Goal: Task Accomplishment & Management: Use online tool/utility

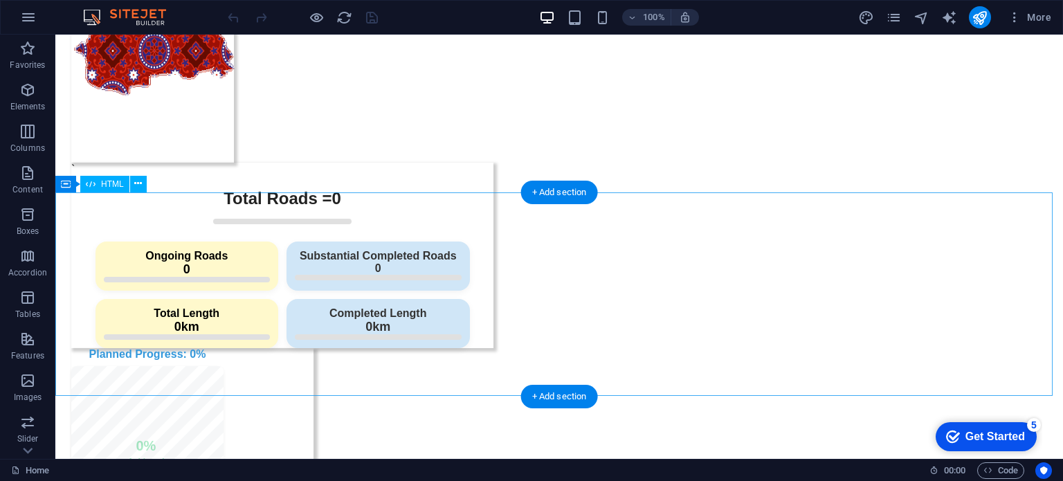
scroll to position [554, 0]
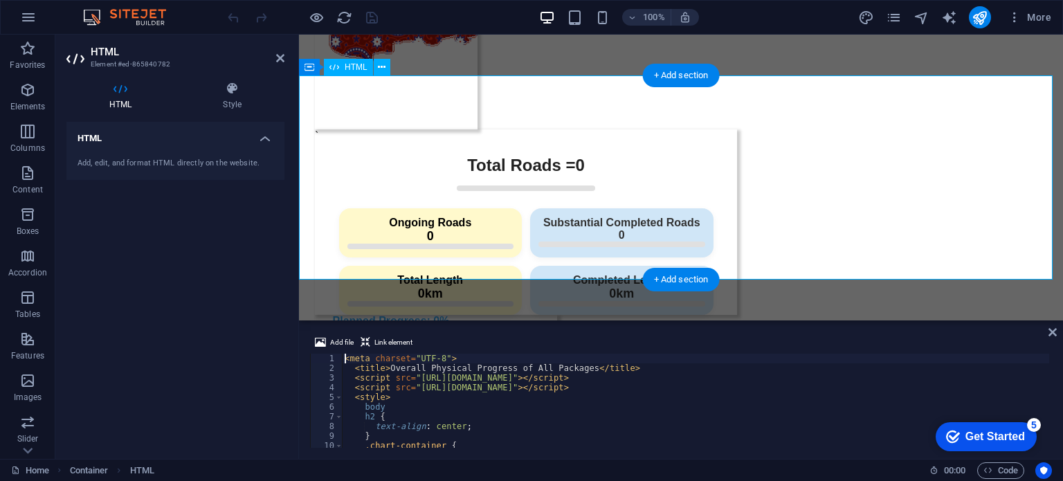
scroll to position [875, 0]
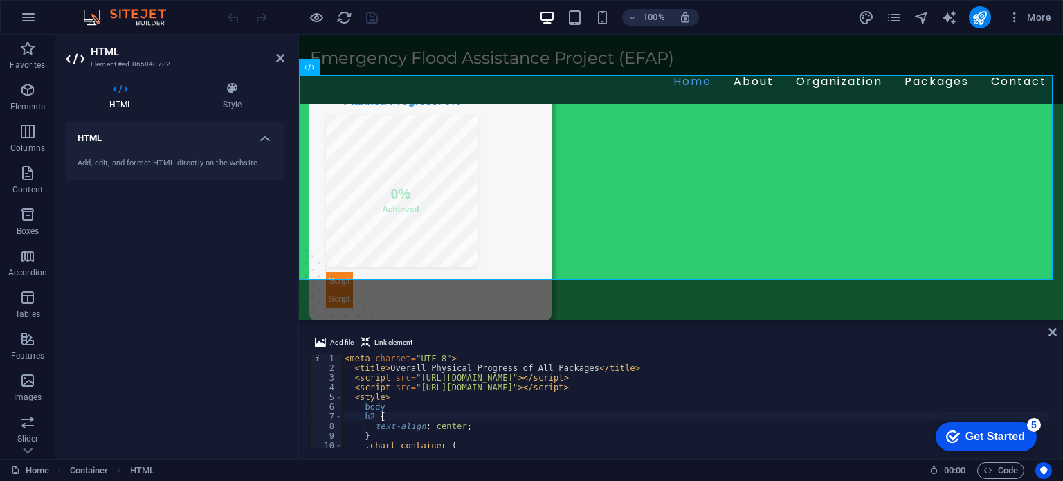
click at [553, 420] on div "< meta charset = "UTF-8" > < title > Overall Physical Progress of All Packages …" at bounding box center [904, 409] width 1125 height 111
type textarea "})(); </script>"
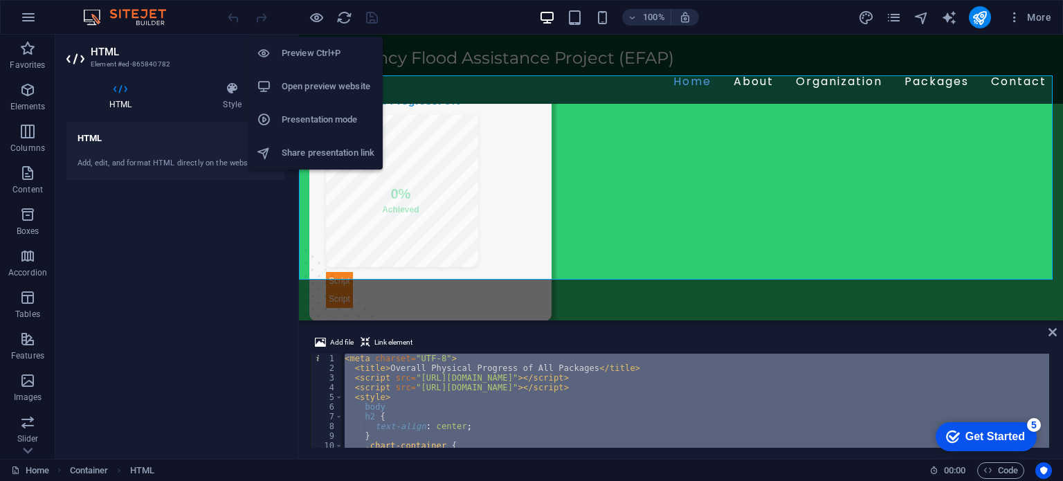
click at [318, 84] on h6 "Open preview website" at bounding box center [328, 86] width 93 height 17
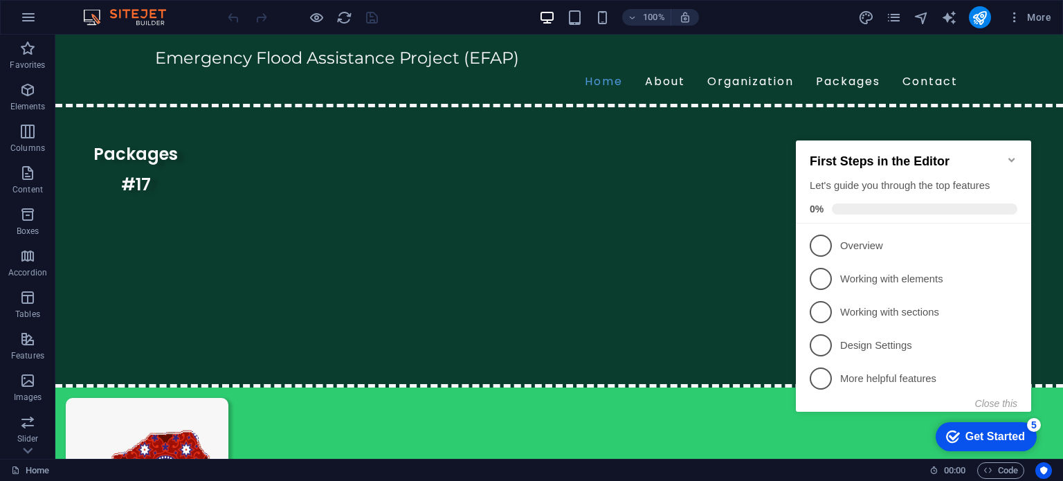
click at [1005, 159] on h2 "First Steps in the Editor" at bounding box center [914, 161] width 208 height 15
click at [1009, 156] on icon "Minimize checklist" at bounding box center [1011, 159] width 11 height 11
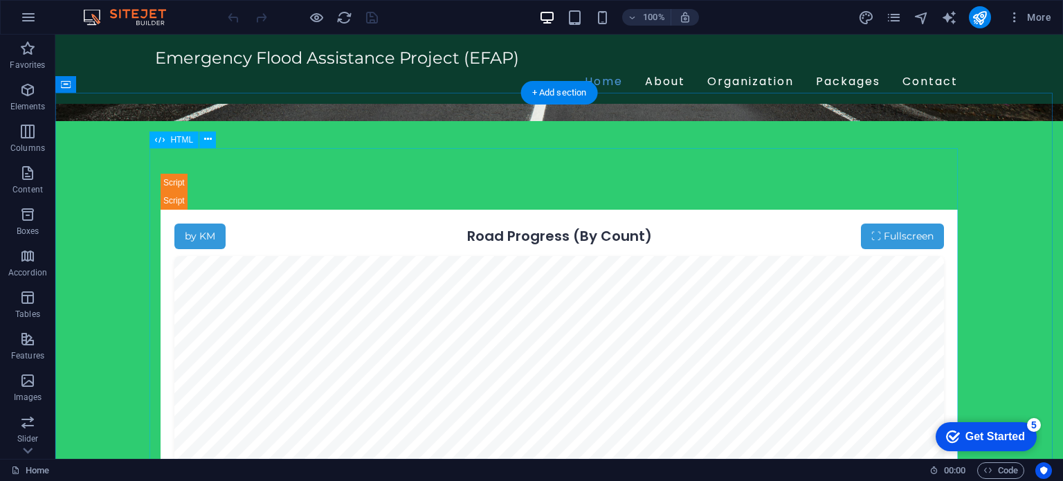
scroll to position [2036, 0]
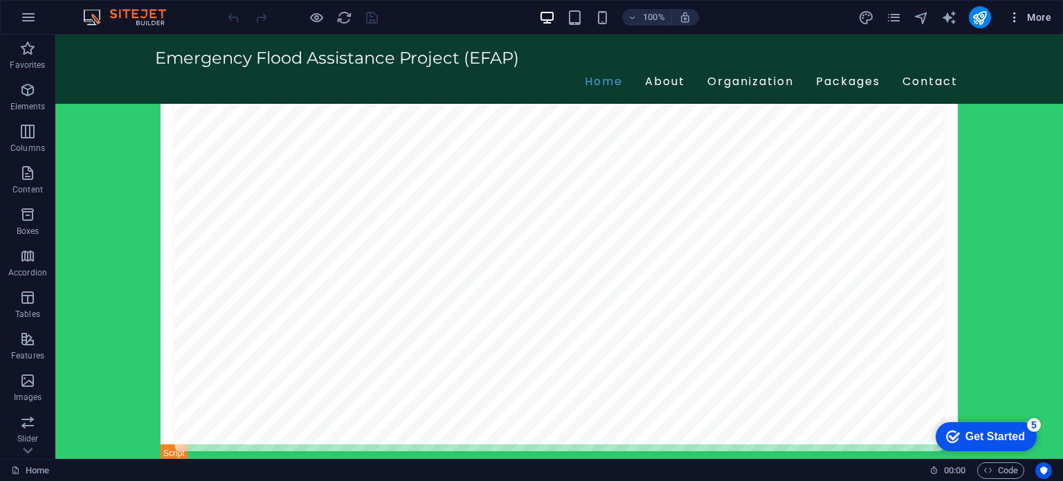
click at [1036, 12] on span "More" at bounding box center [1030, 17] width 44 height 14
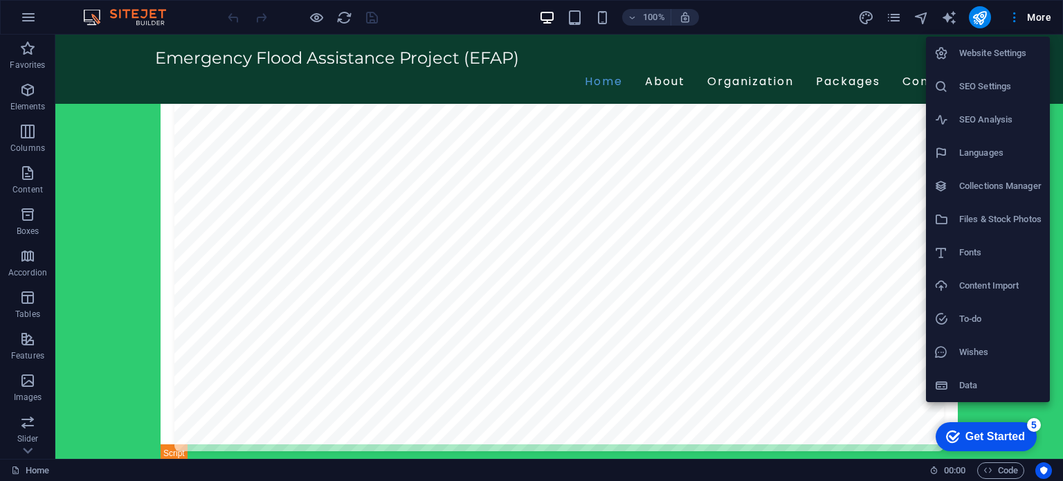
click at [1011, 221] on h6 "Files & Stock Photos" at bounding box center [1000, 219] width 82 height 17
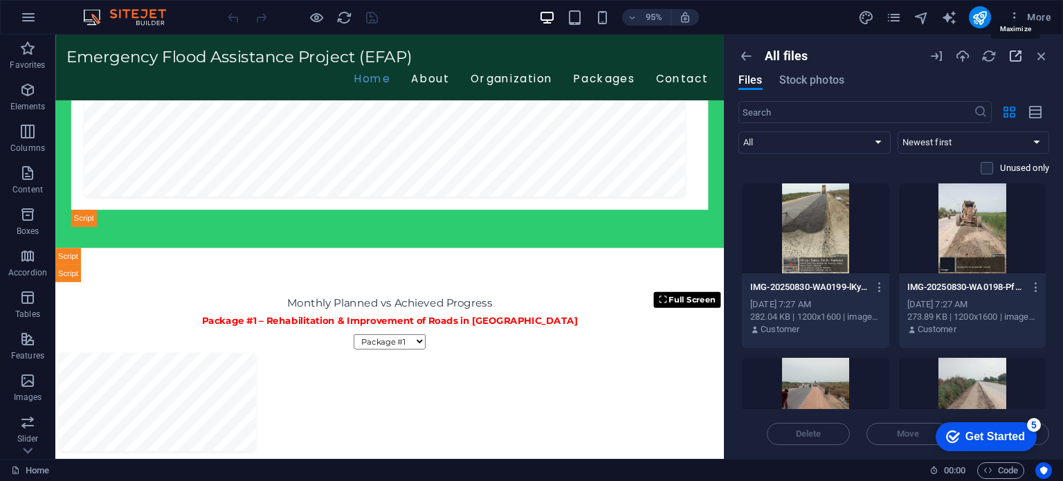
click at [1018, 53] on icon "button" at bounding box center [1015, 55] width 15 height 15
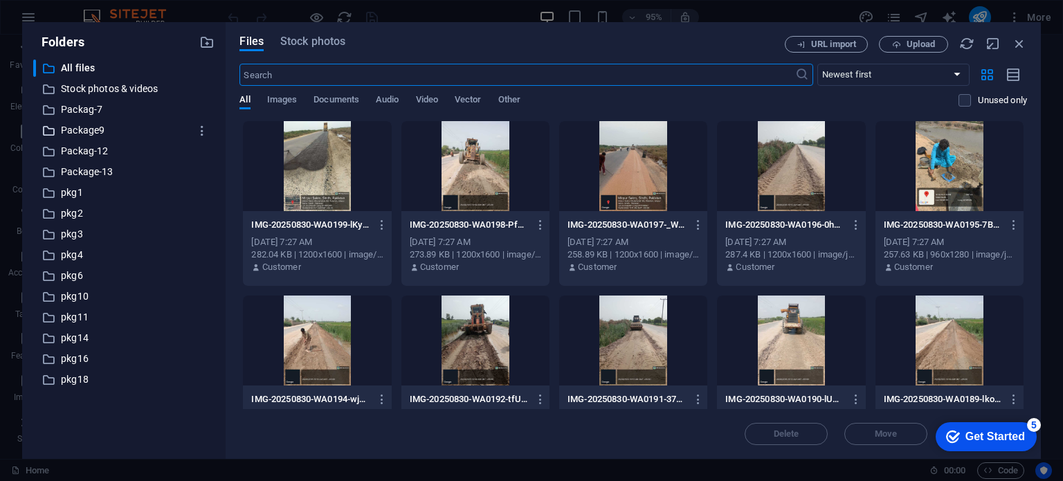
click at [105, 127] on p "Package9" at bounding box center [125, 131] width 129 height 16
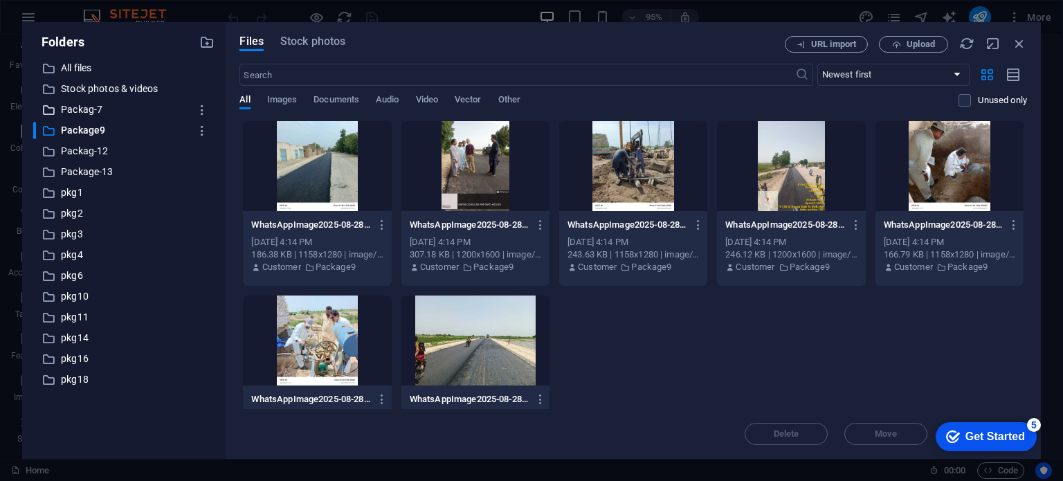
click at [89, 111] on p "Packag-7" at bounding box center [125, 110] width 129 height 16
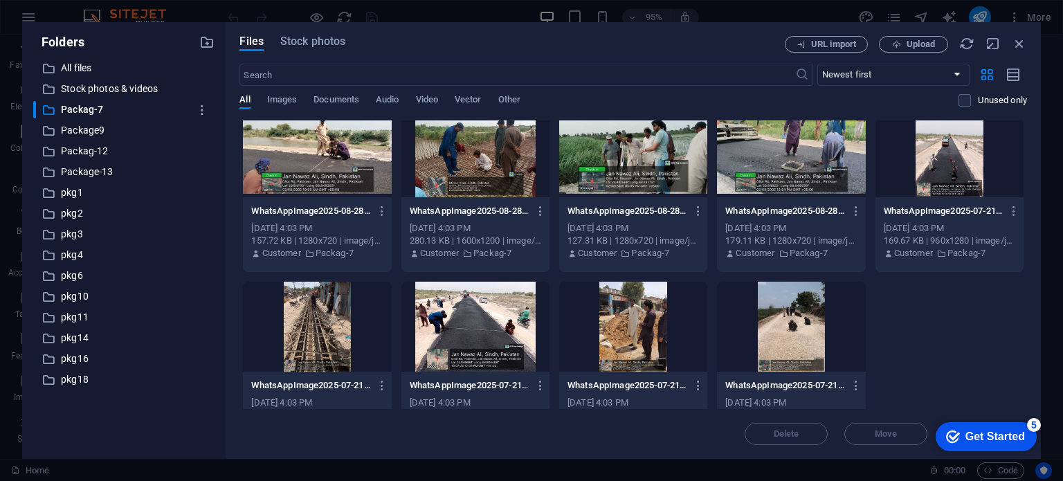
scroll to position [0, 0]
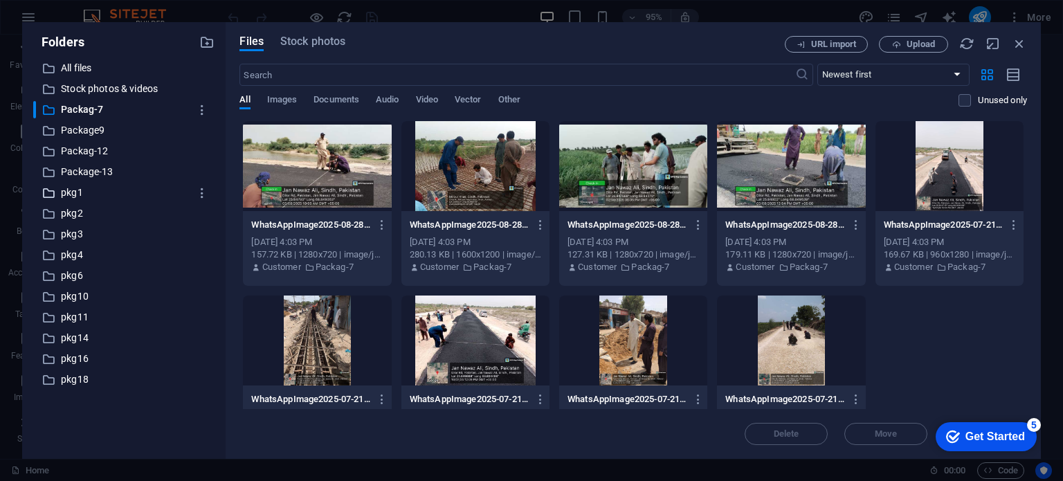
click at [78, 193] on p "pkg1" at bounding box center [125, 193] width 129 height 16
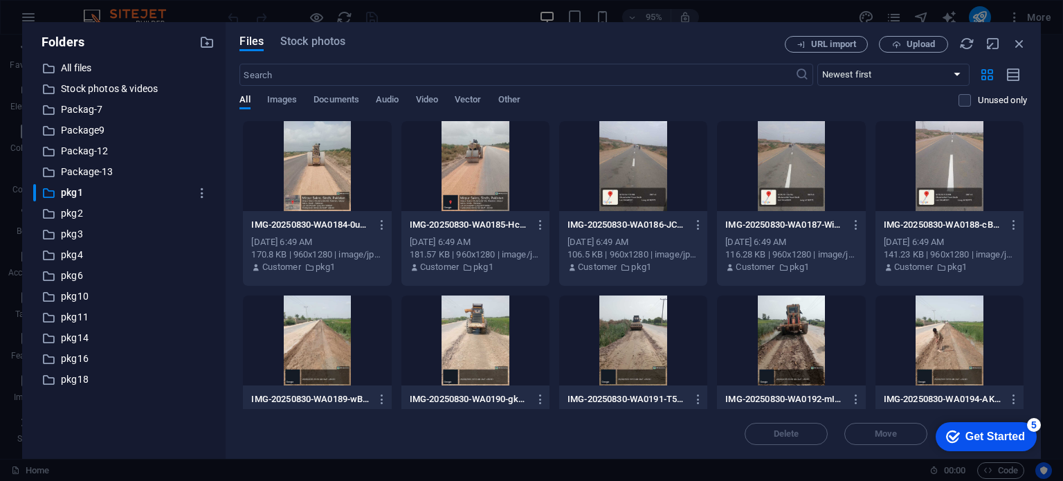
click at [326, 171] on div at bounding box center [317, 166] width 148 height 90
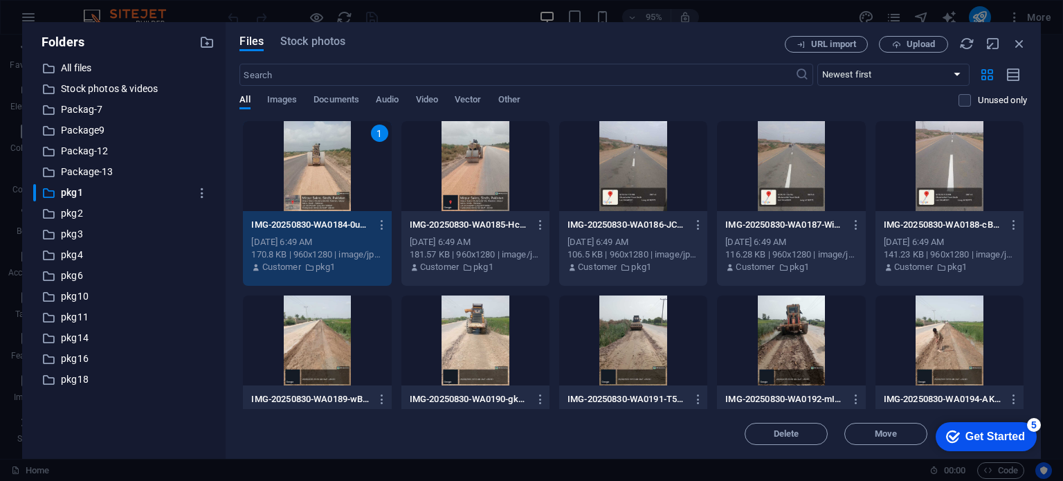
click at [326, 171] on div "1" at bounding box center [317, 166] width 148 height 90
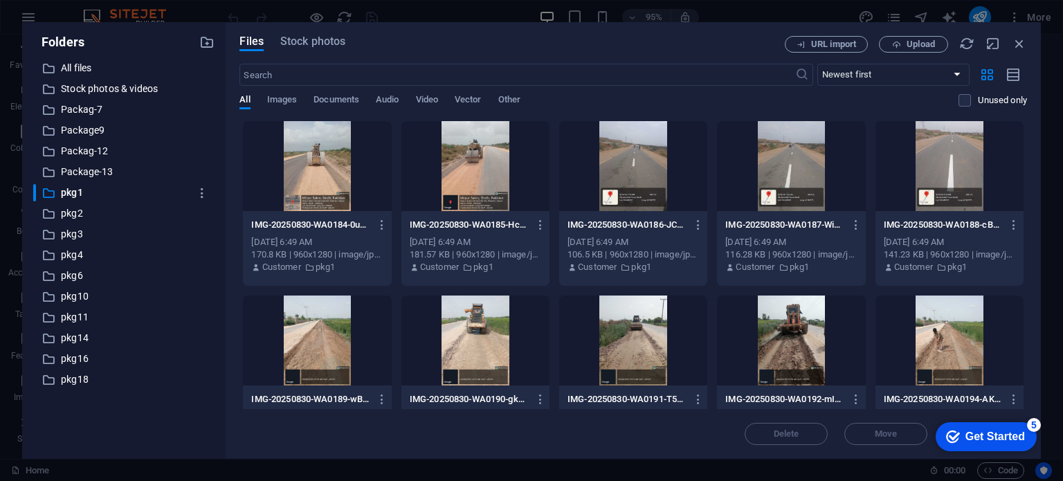
click at [324, 134] on div at bounding box center [317, 166] width 148 height 90
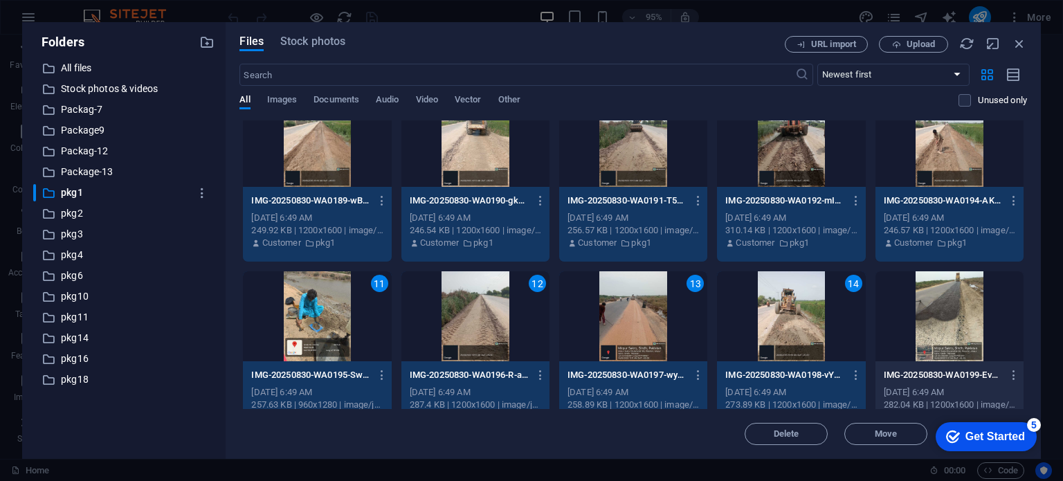
scroll to position [226, 0]
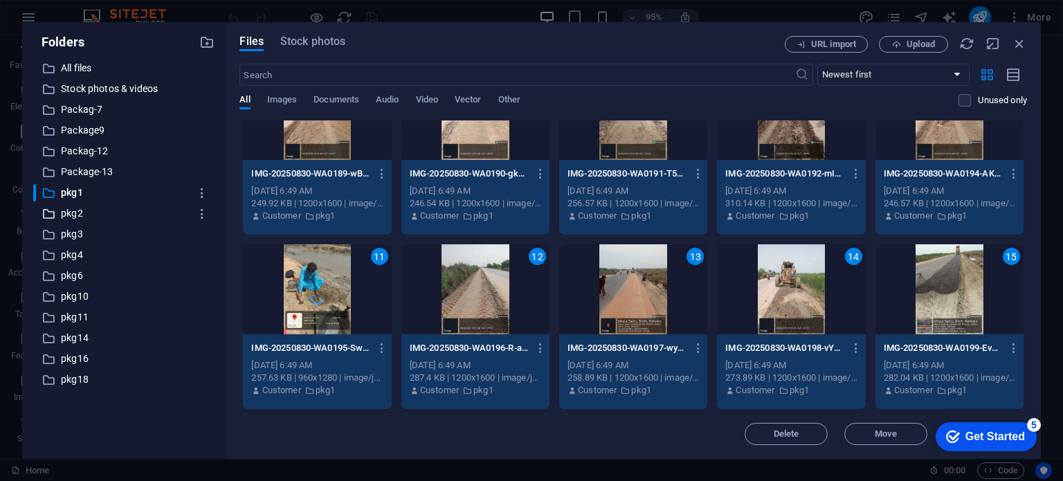
click at [78, 210] on p "pkg2" at bounding box center [125, 214] width 129 height 16
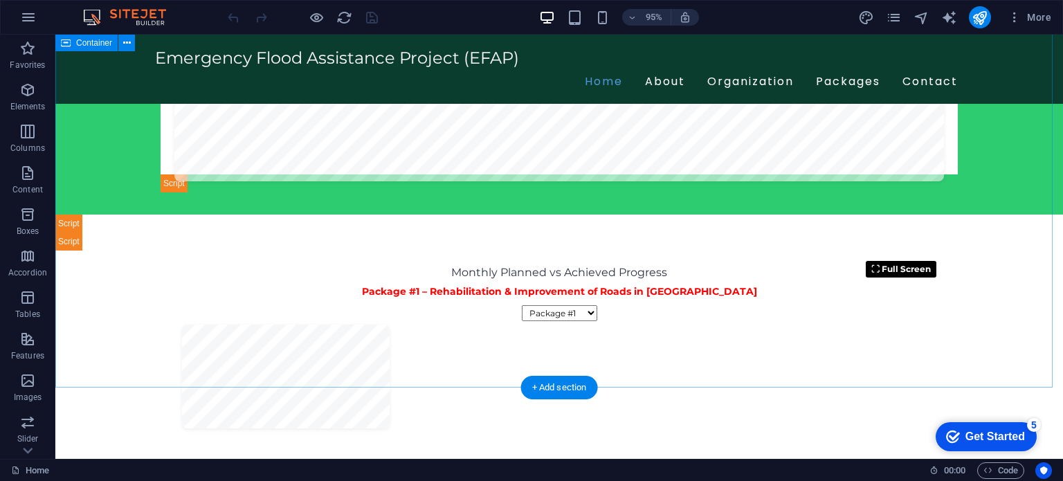
scroll to position [2036, 0]
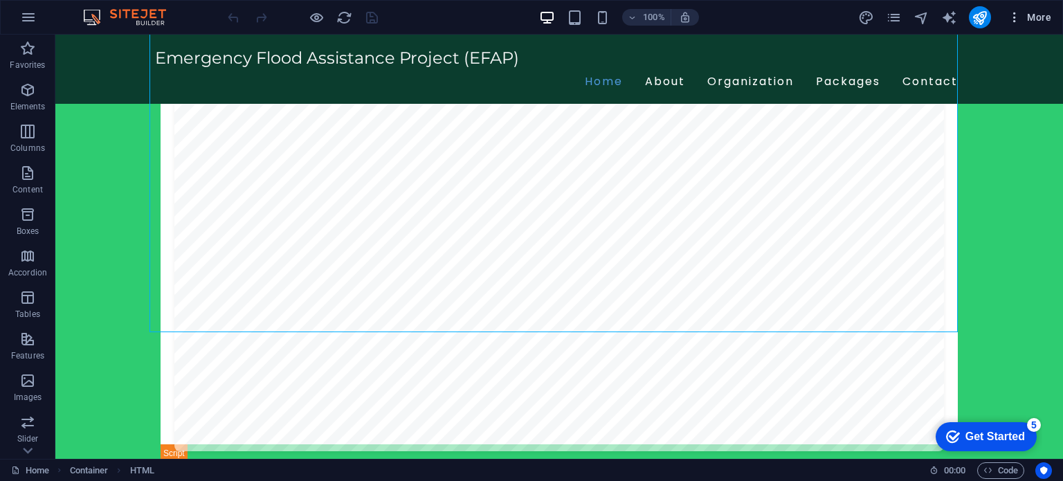
click at [1041, 13] on span "More" at bounding box center [1030, 17] width 44 height 14
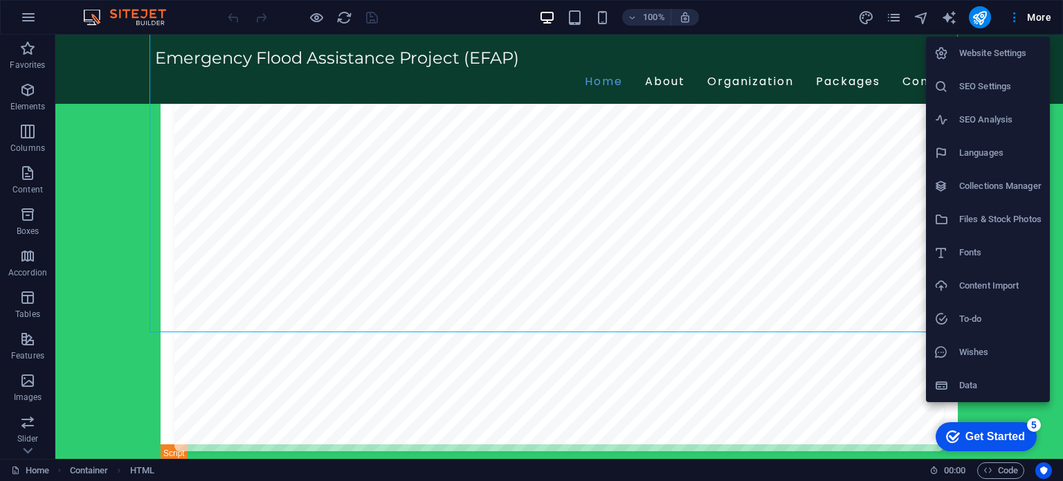
click at [1005, 219] on h6 "Files & Stock Photos" at bounding box center [1000, 219] width 82 height 17
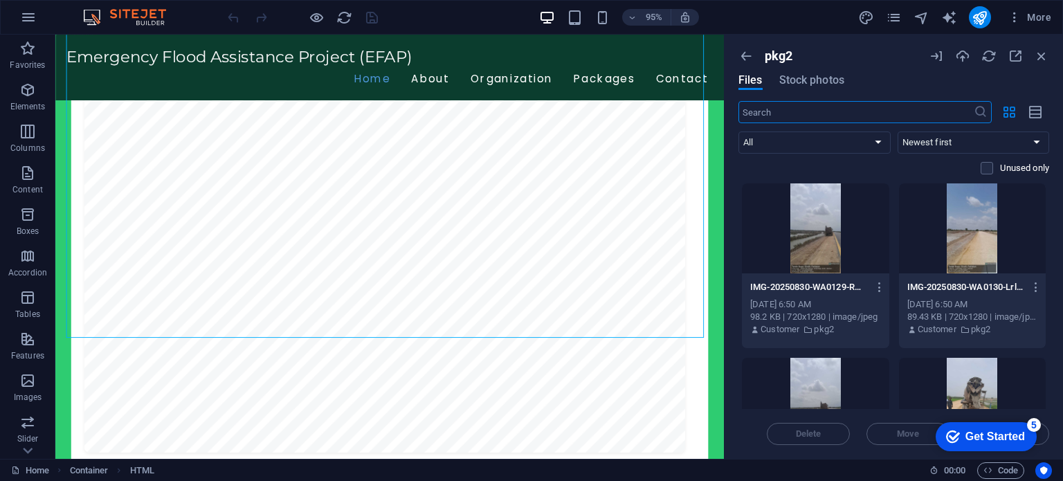
scroll to position [2306, 0]
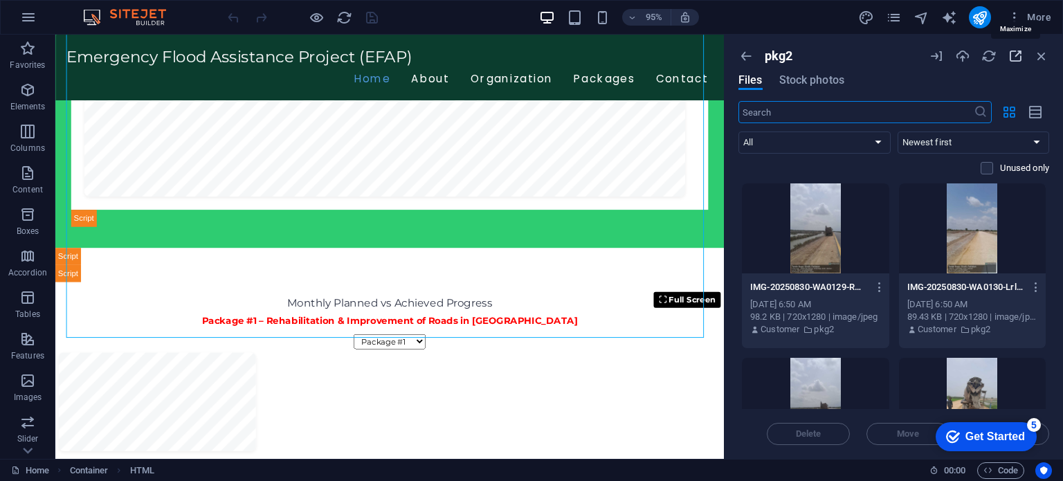
click at [1014, 56] on icon "button" at bounding box center [1015, 55] width 15 height 15
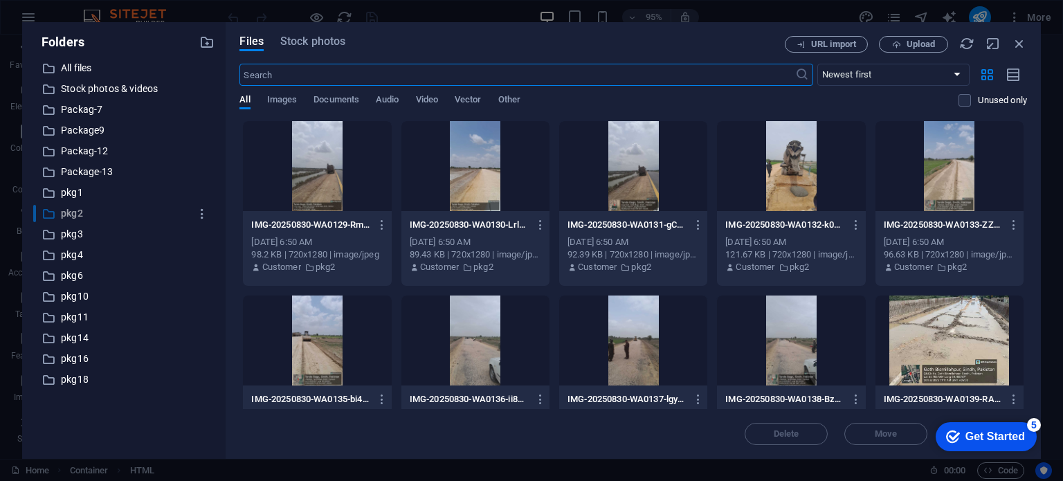
click at [75, 218] on p "pkg2" at bounding box center [125, 214] width 129 height 16
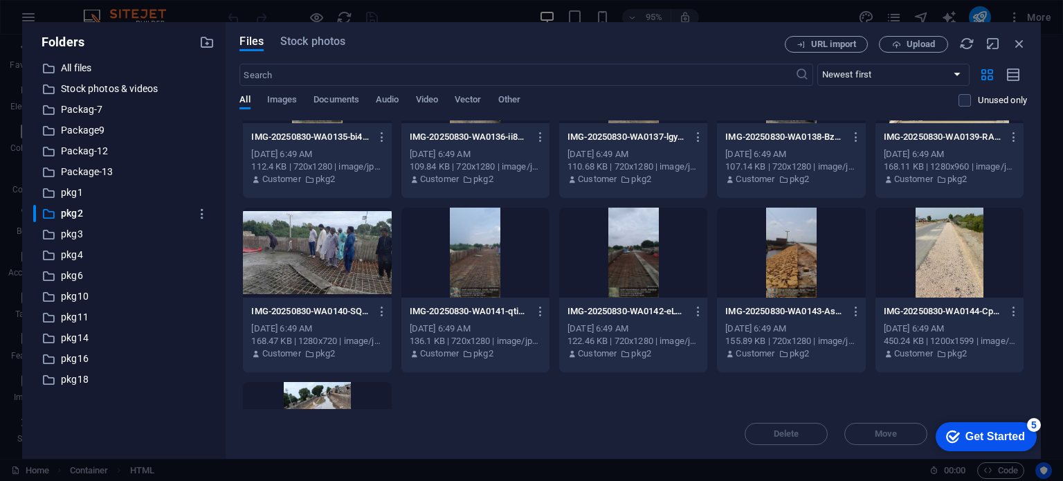
scroll to position [0, 0]
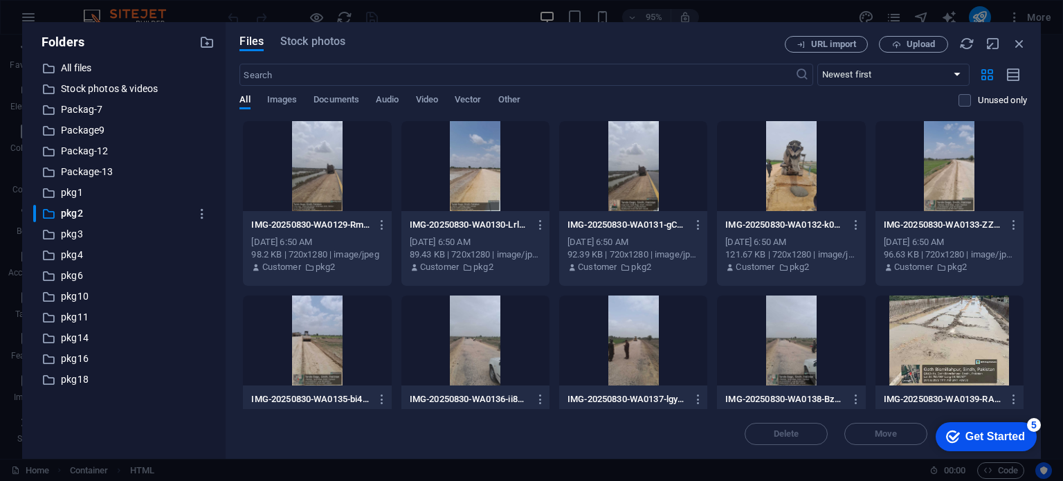
click at [363, 141] on div at bounding box center [317, 166] width 148 height 90
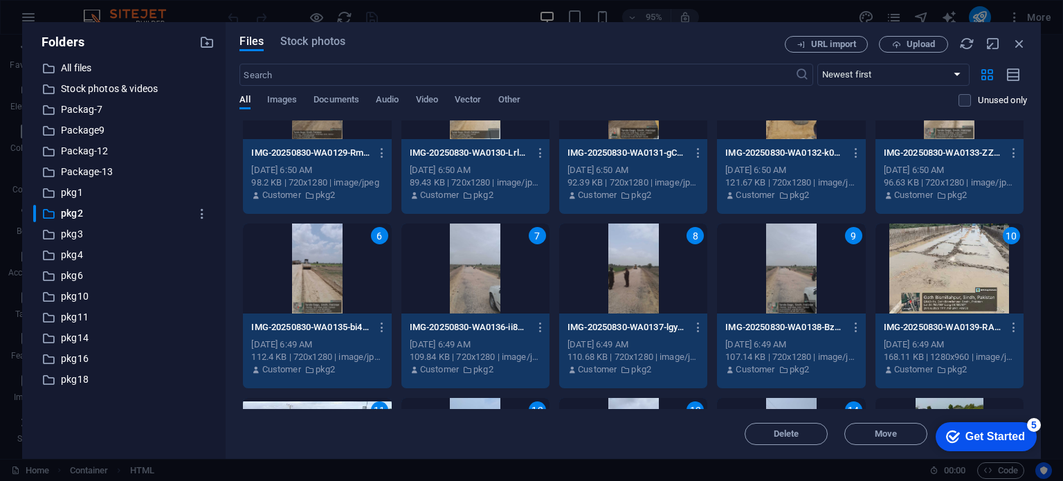
scroll to position [400, 0]
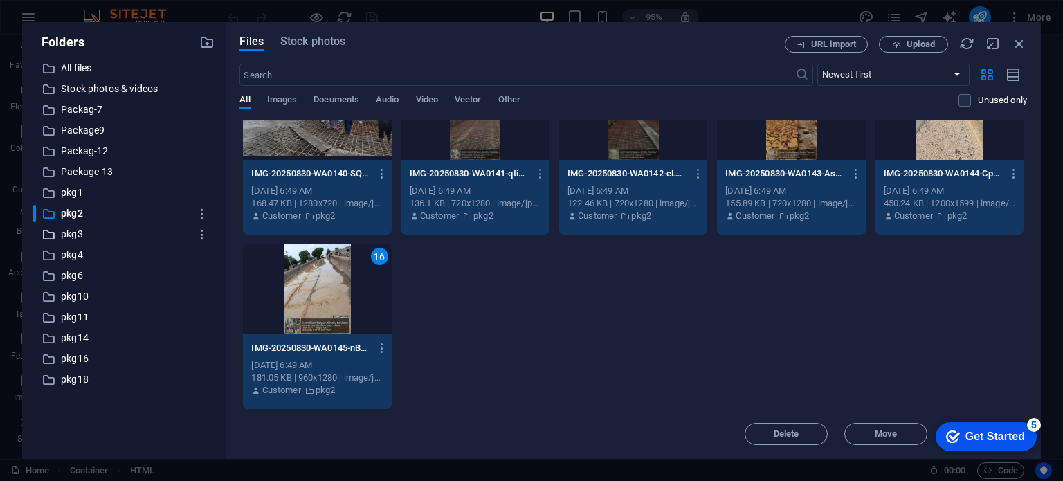
click at [76, 235] on p "pkg3" at bounding box center [125, 234] width 129 height 16
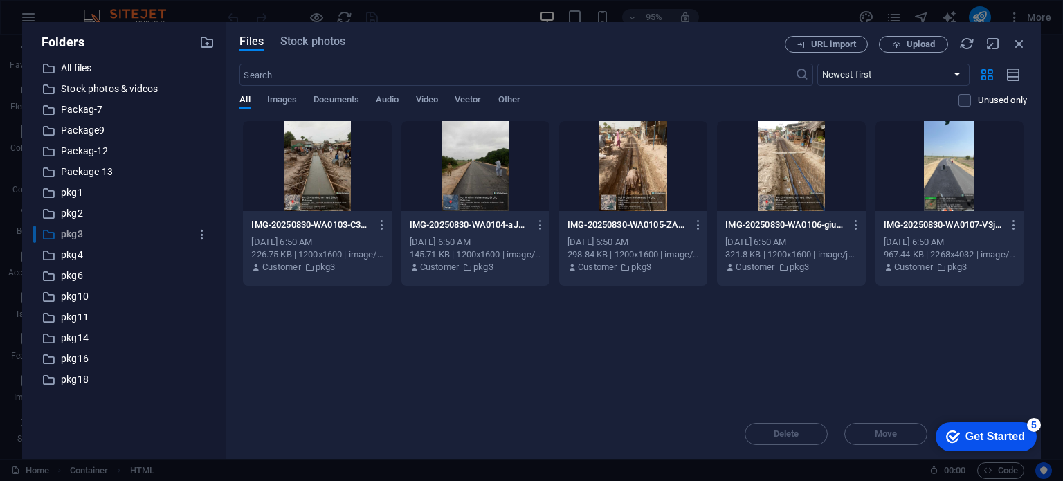
scroll to position [0, 0]
click at [525, 347] on div "Drop files here to upload them instantly IMG-20250830-WA0103-C35rL5vwca2h5qii9u…" at bounding box center [633, 264] width 788 height 289
click at [93, 251] on p "pkg4" at bounding box center [125, 255] width 129 height 16
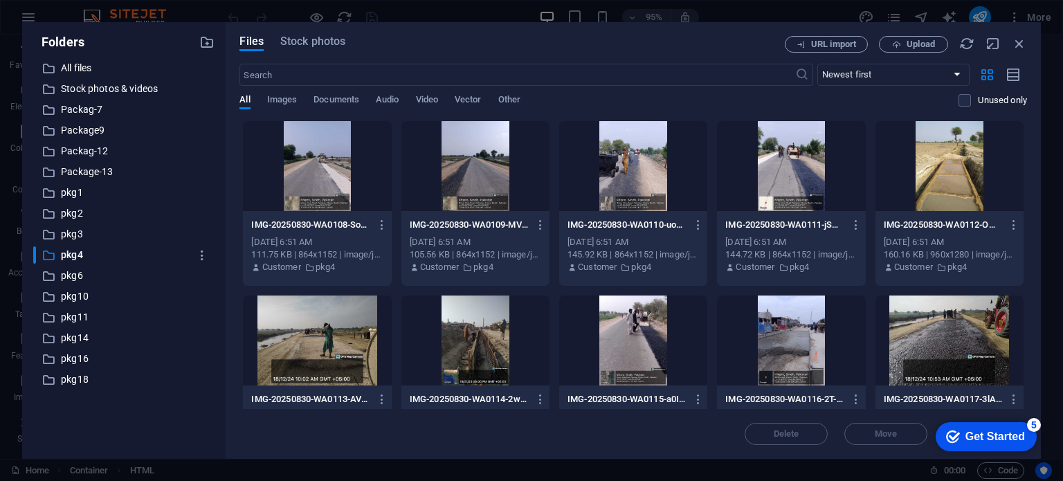
click at [235, 158] on div "Files Stock photos URL import Upload ​ Newest first Oldest first Name (A-Z) Nam…" at bounding box center [633, 240] width 815 height 437
click at [326, 170] on div at bounding box center [317, 166] width 148 height 90
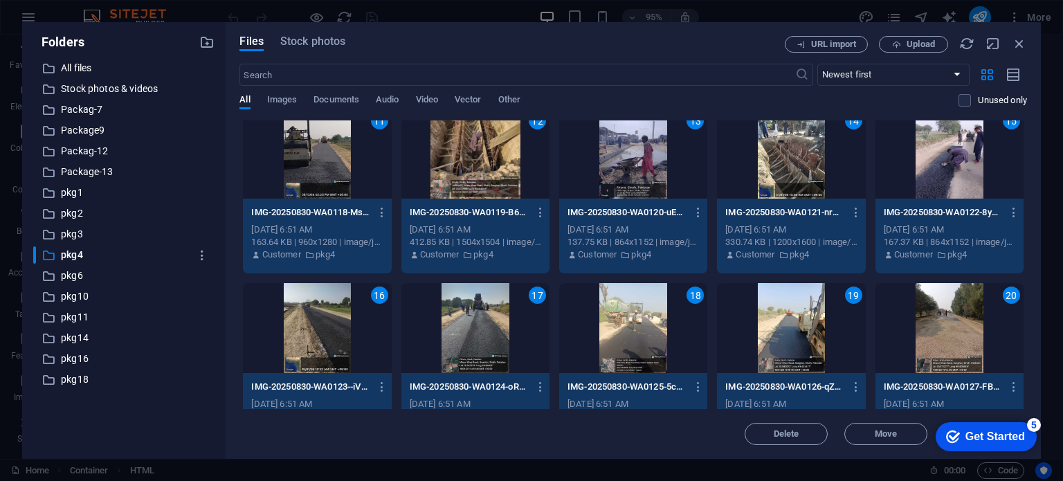
scroll to position [400, 0]
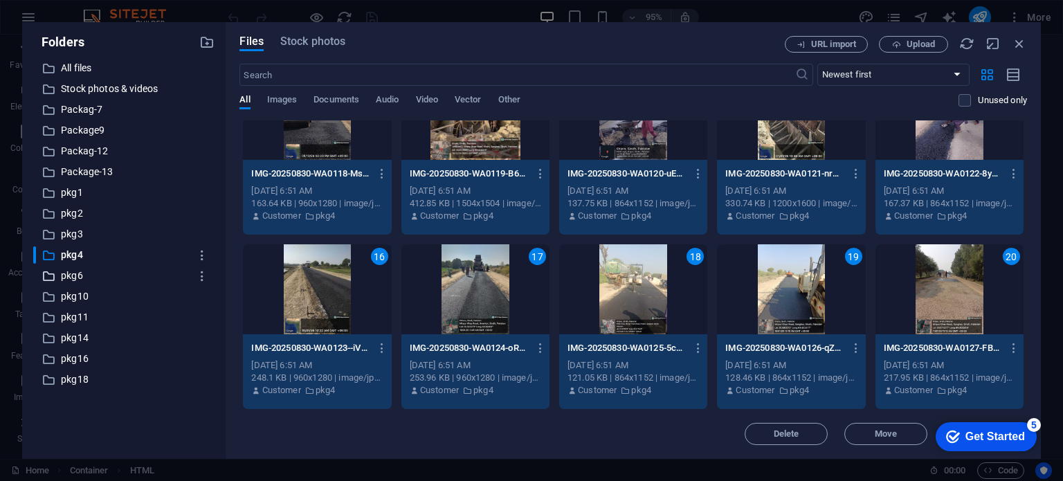
click at [74, 276] on p "pkg6" at bounding box center [125, 276] width 129 height 16
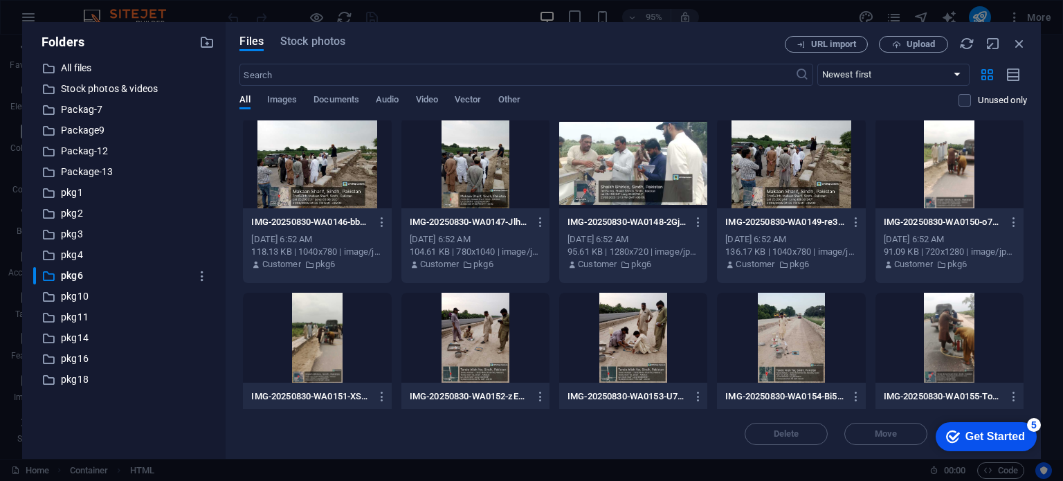
scroll to position [0, 0]
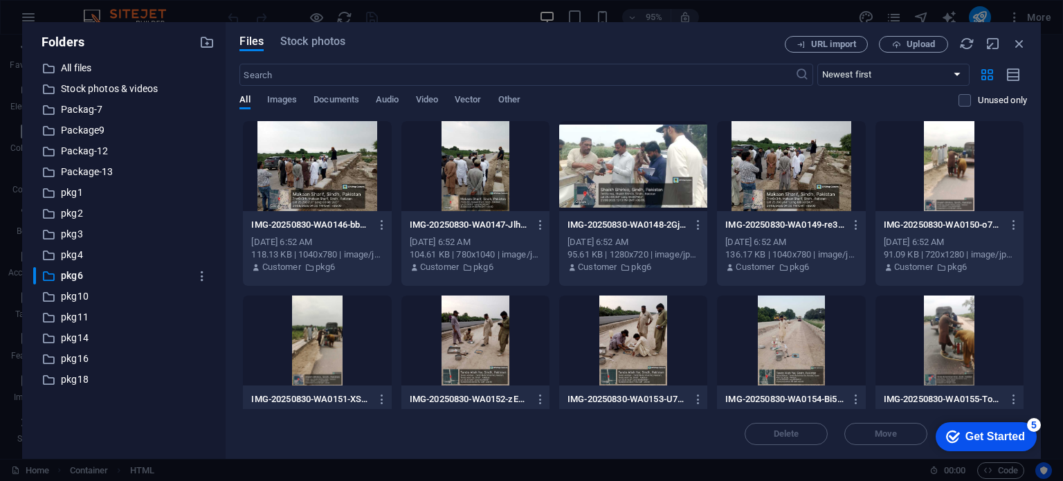
click at [346, 168] on div at bounding box center [317, 166] width 148 height 90
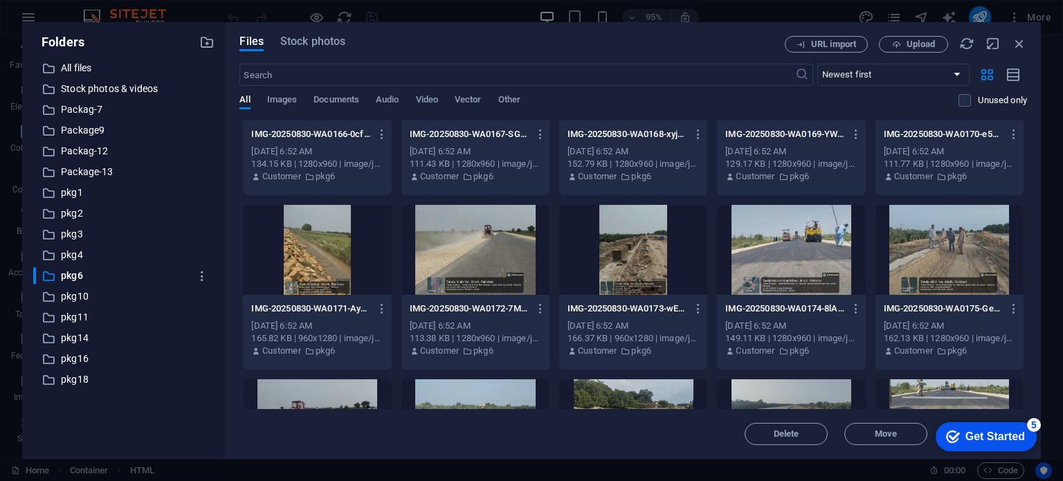
scroll to position [1098, 0]
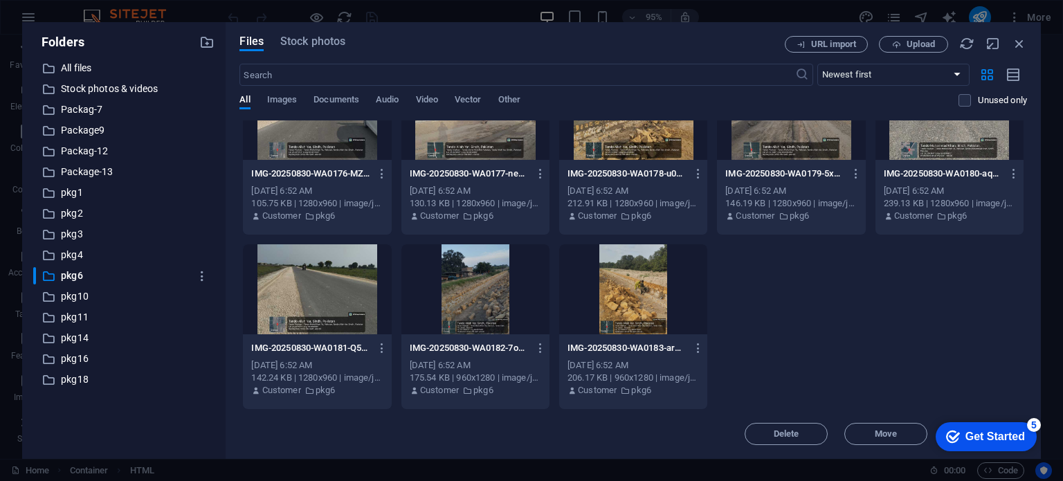
click at [628, 309] on div at bounding box center [633, 289] width 148 height 90
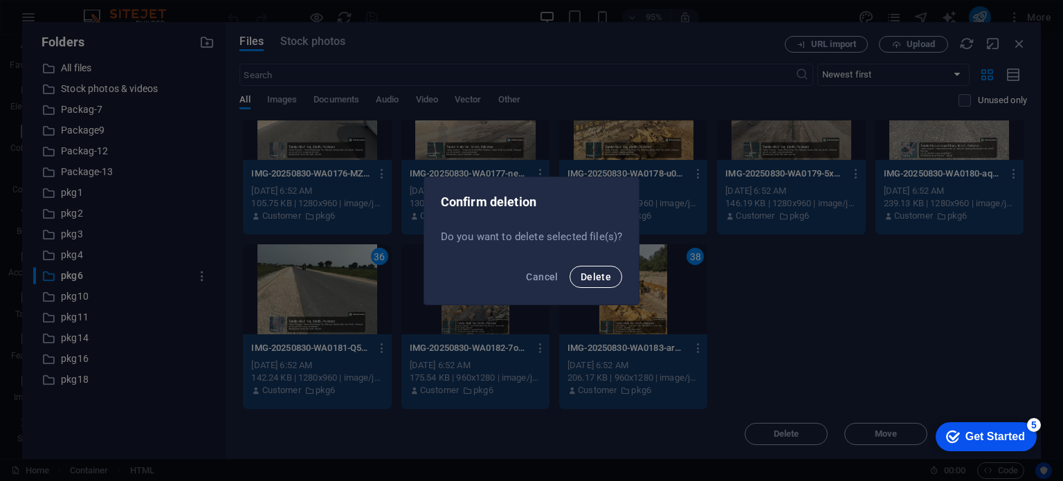
click at [589, 279] on span "Delete" at bounding box center [596, 276] width 30 height 11
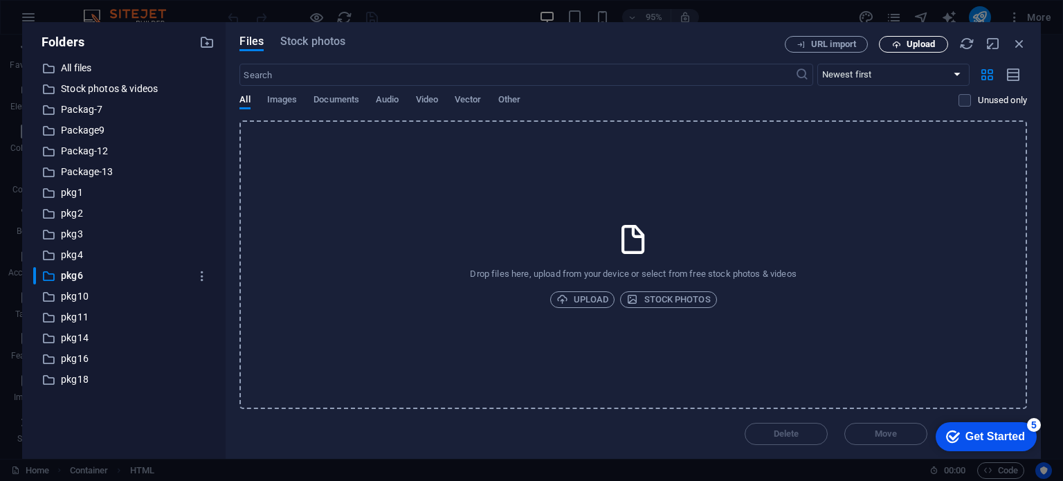
click at [919, 41] on span "Upload" at bounding box center [921, 44] width 28 height 8
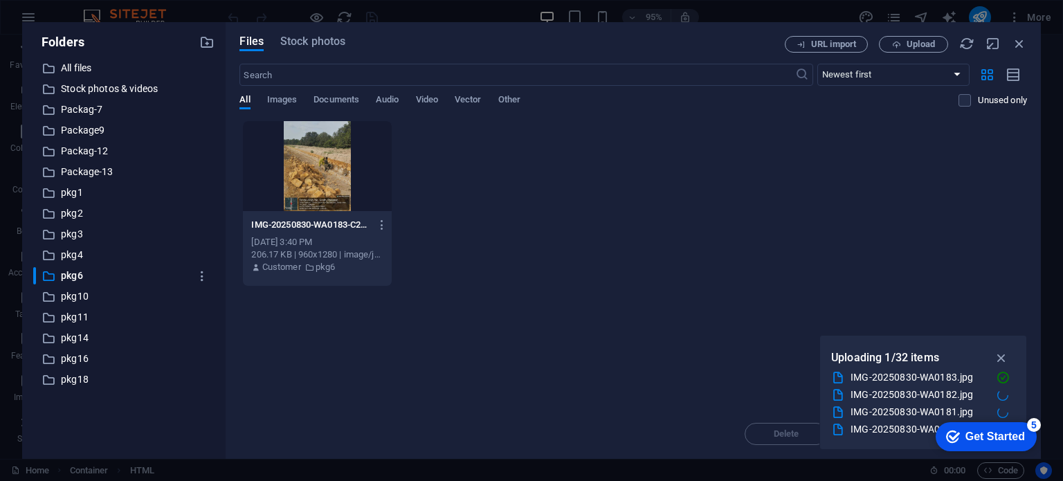
scroll to position [0, 0]
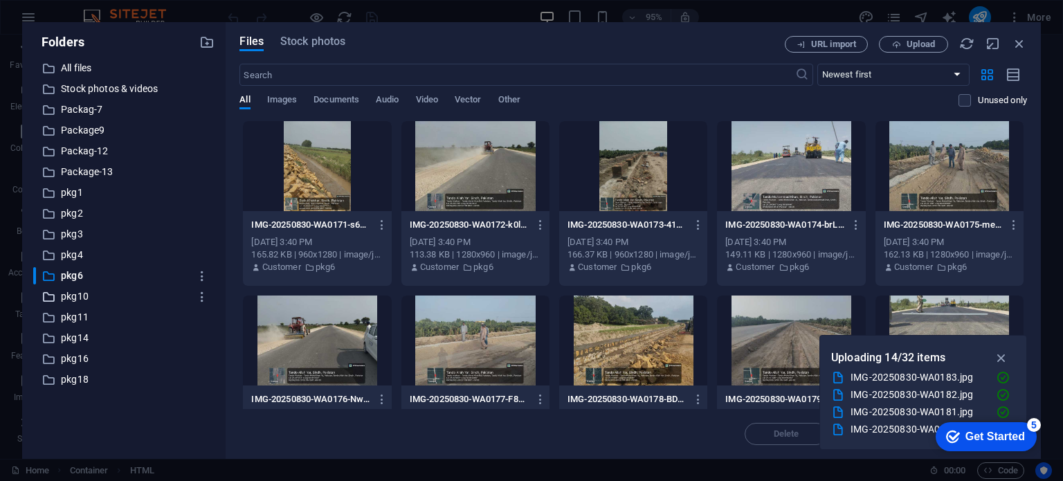
click at [75, 296] on p "pkg10" at bounding box center [125, 297] width 129 height 16
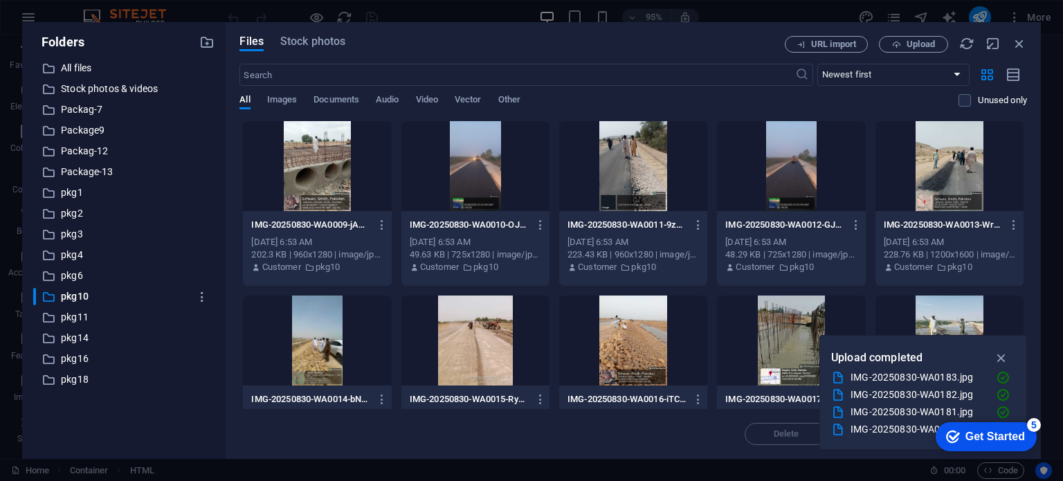
click at [321, 172] on div at bounding box center [317, 166] width 148 height 90
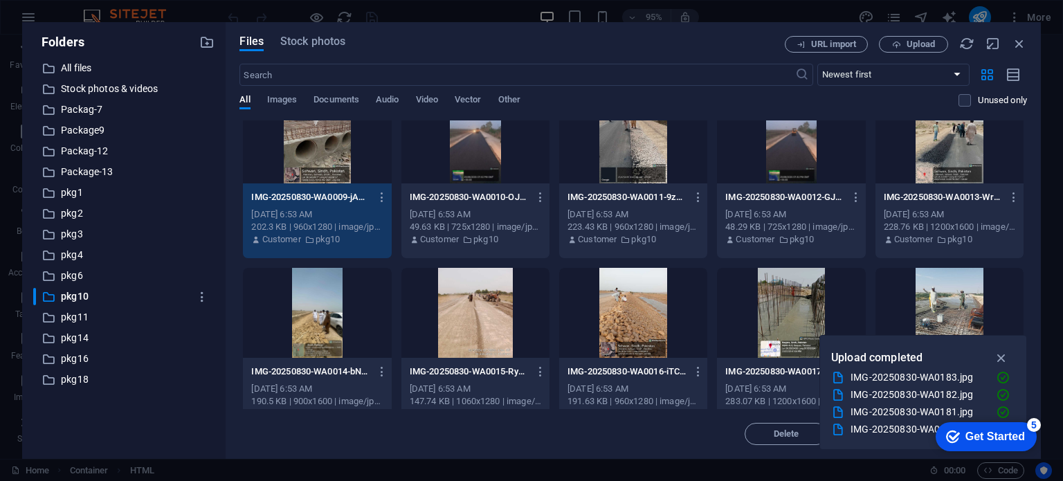
scroll to position [51, 0]
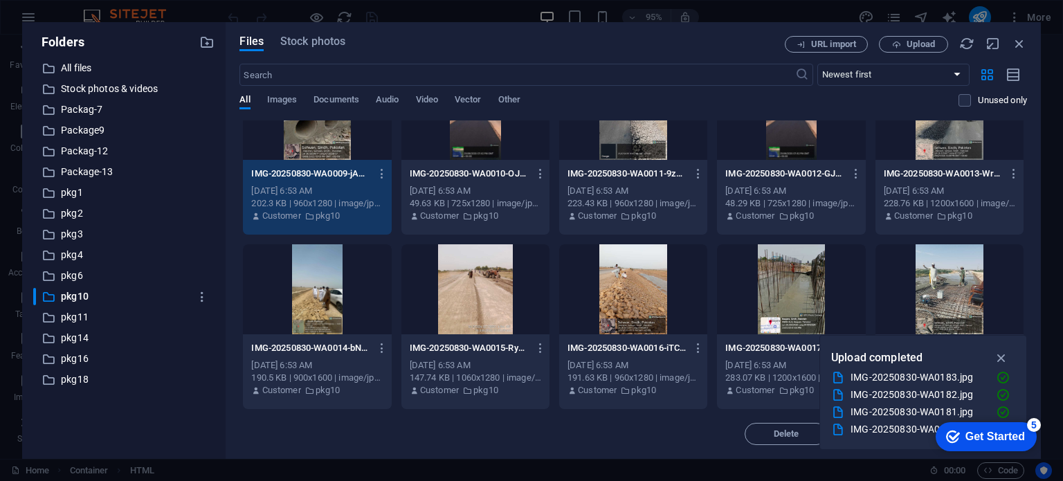
click at [942, 300] on div at bounding box center [950, 289] width 148 height 90
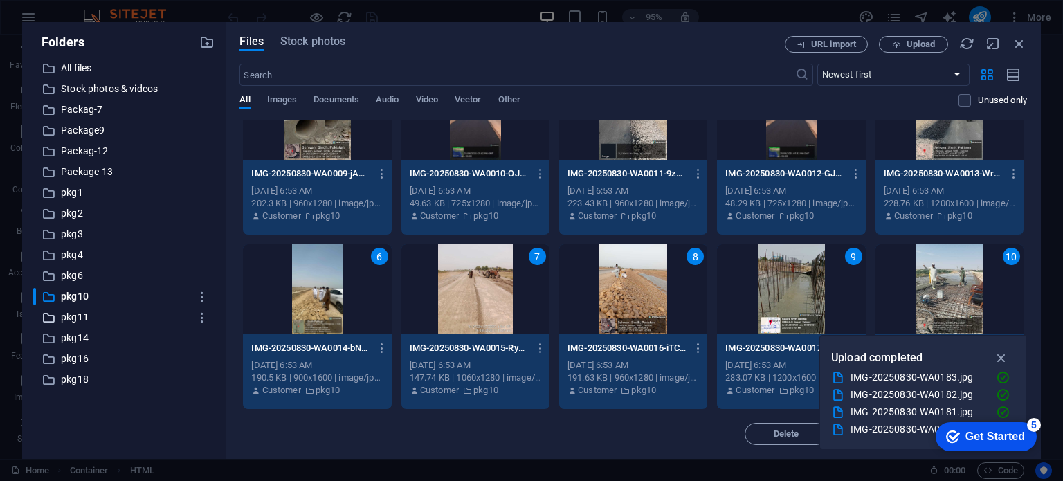
click at [69, 316] on p "pkg11" at bounding box center [125, 317] width 129 height 16
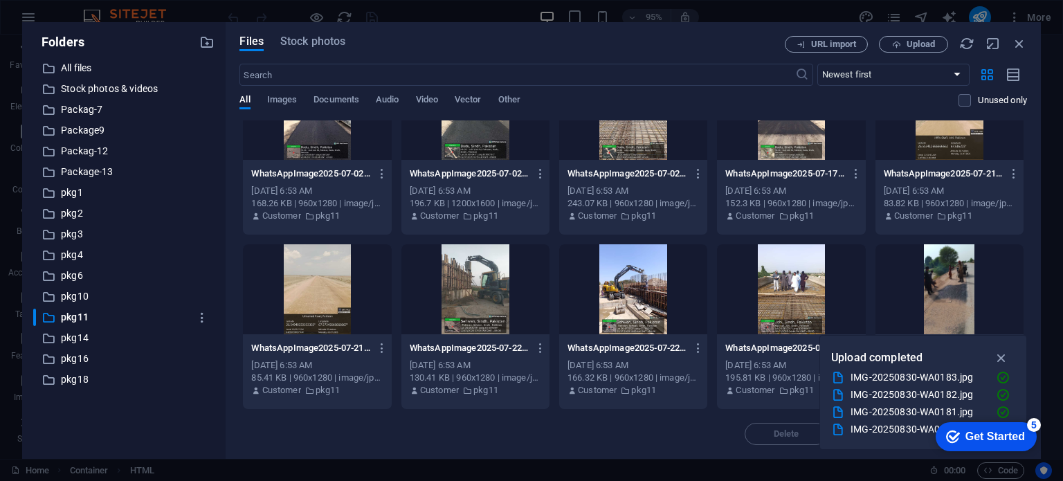
scroll to position [0, 0]
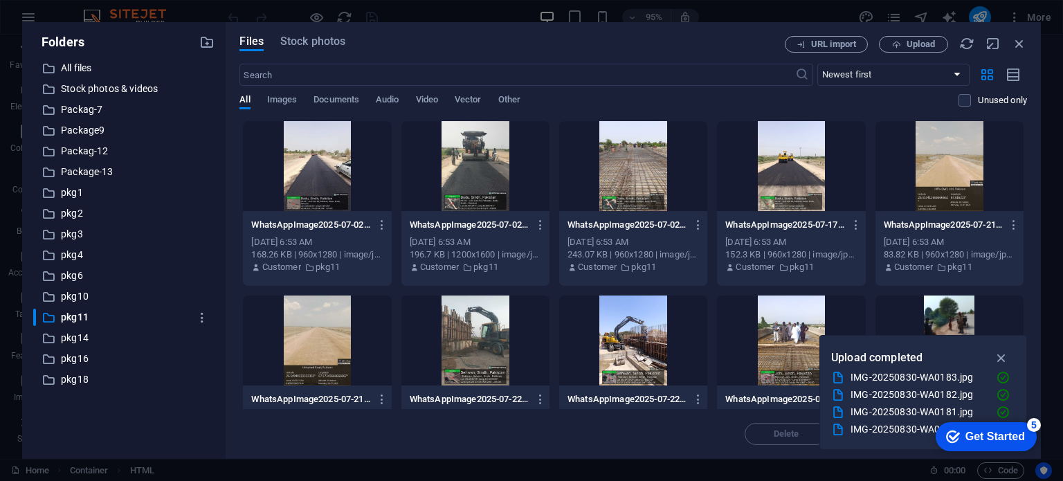
click at [307, 161] on div at bounding box center [317, 166] width 148 height 90
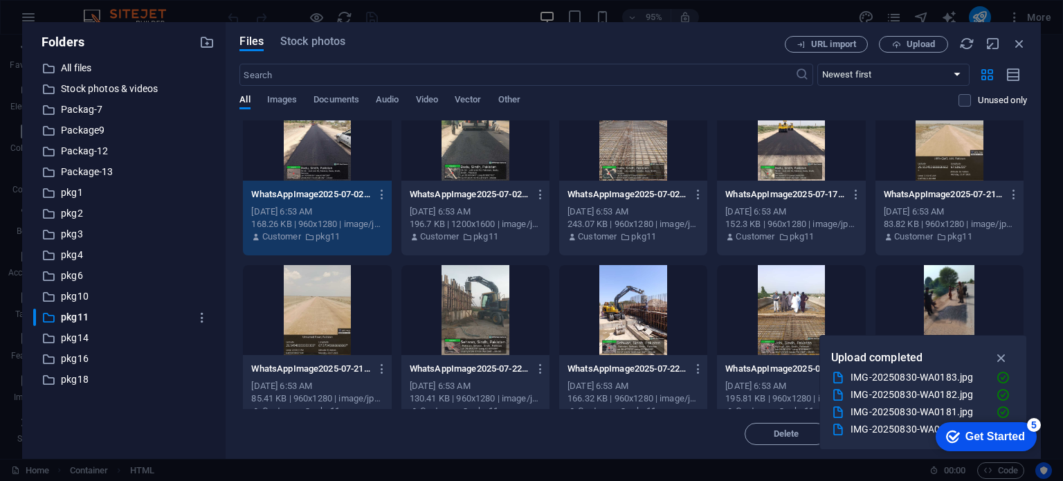
scroll to position [51, 0]
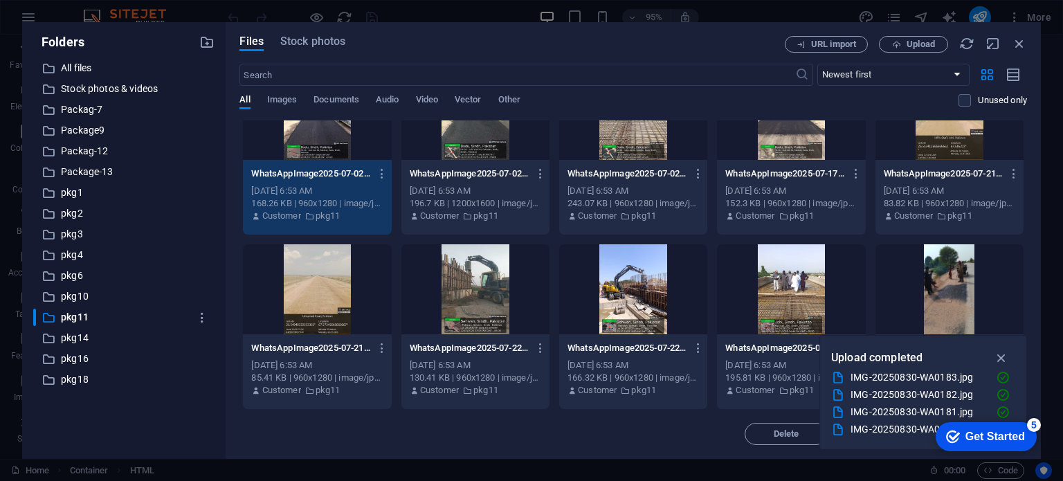
click at [966, 296] on div at bounding box center [950, 289] width 148 height 90
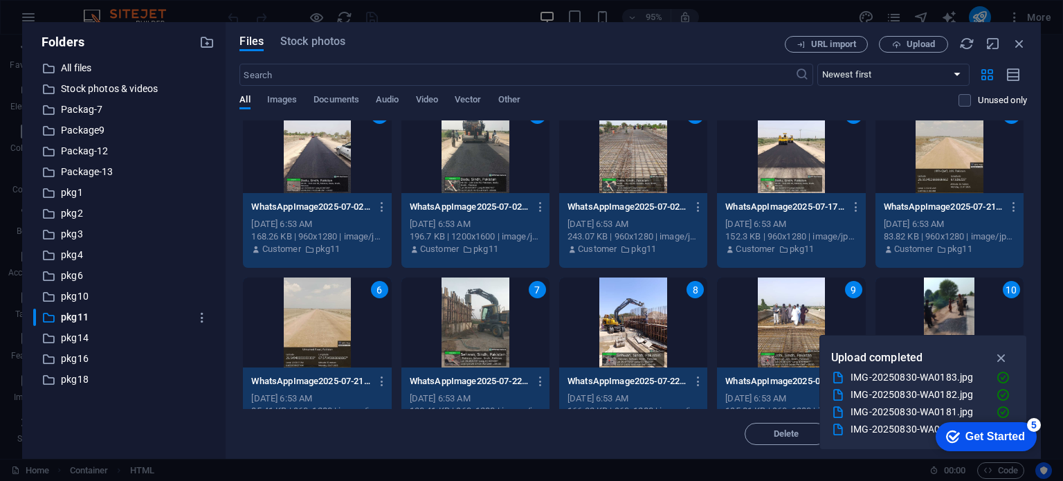
scroll to position [0, 0]
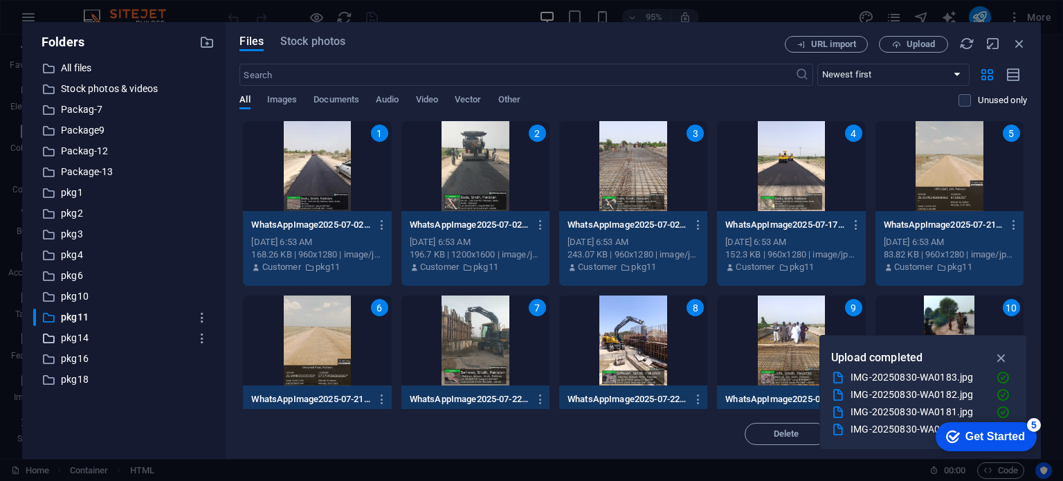
click at [84, 334] on p "pkg14" at bounding box center [125, 338] width 129 height 16
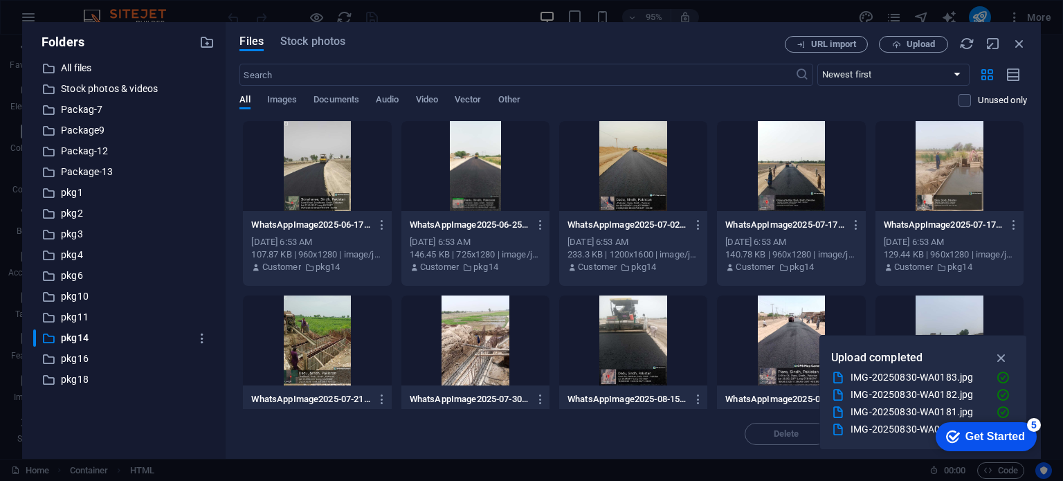
click at [302, 163] on div at bounding box center [317, 166] width 148 height 90
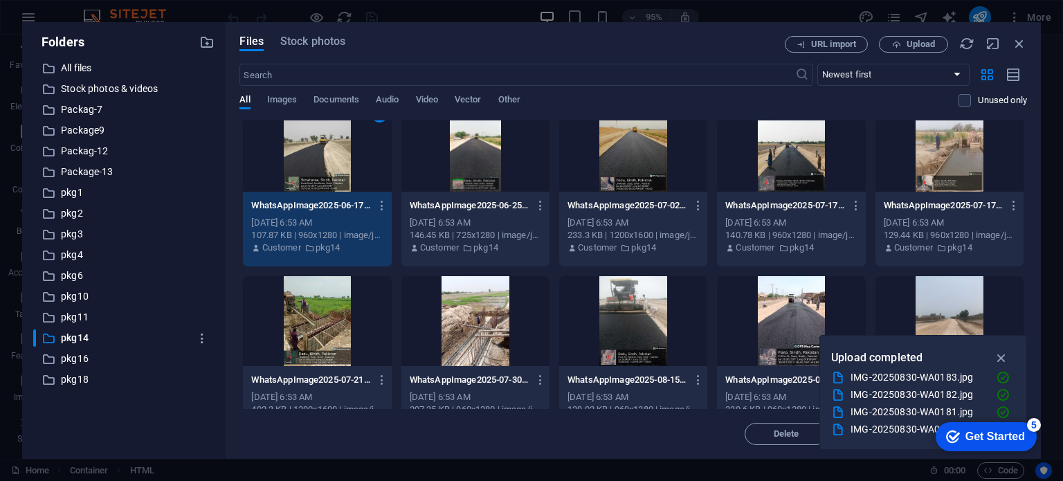
scroll to position [51, 0]
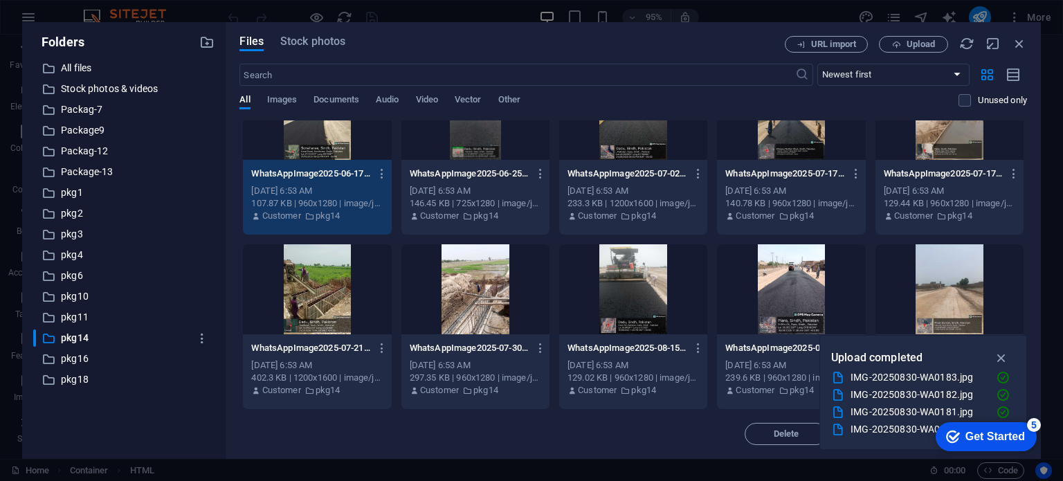
click at [934, 261] on div at bounding box center [950, 289] width 148 height 90
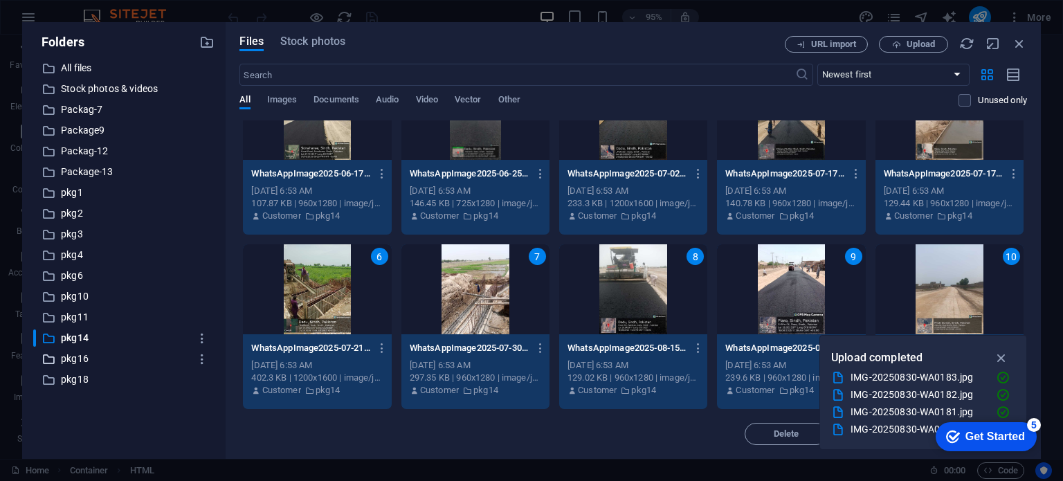
click at [82, 356] on p "pkg16" at bounding box center [125, 359] width 129 height 16
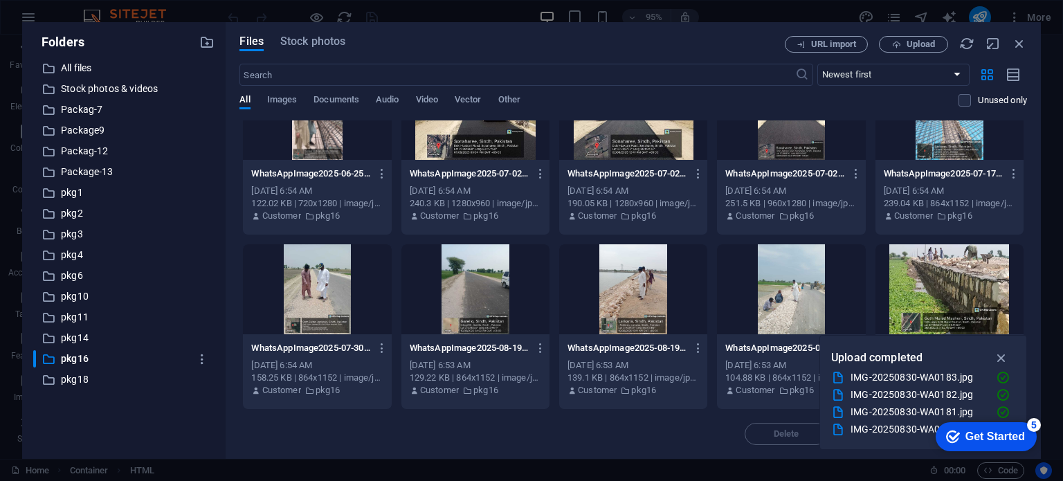
scroll to position [0, 0]
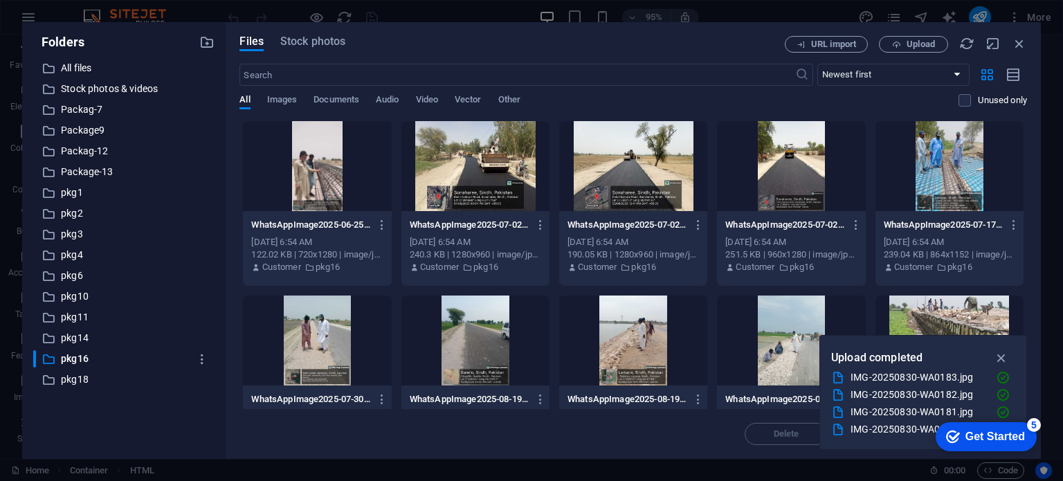
click at [342, 158] on div at bounding box center [317, 166] width 148 height 90
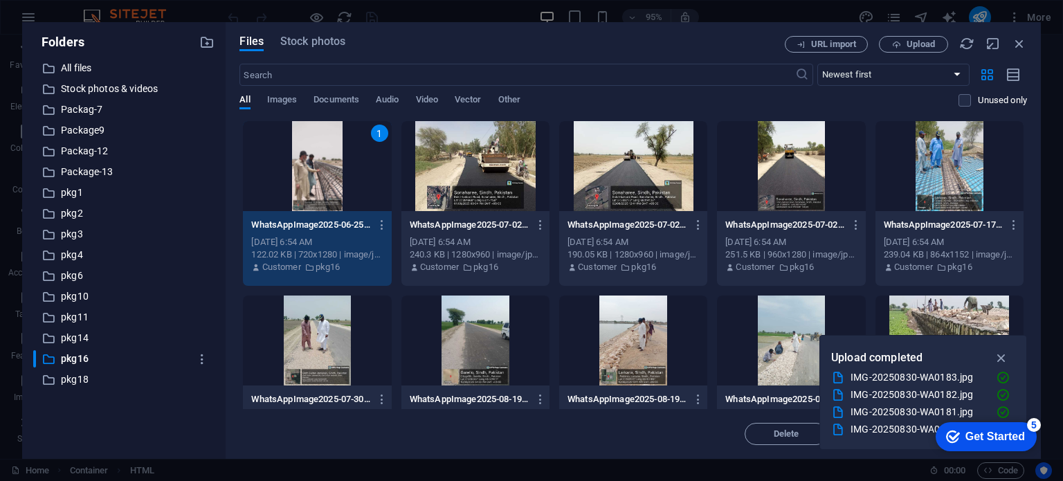
scroll to position [51, 0]
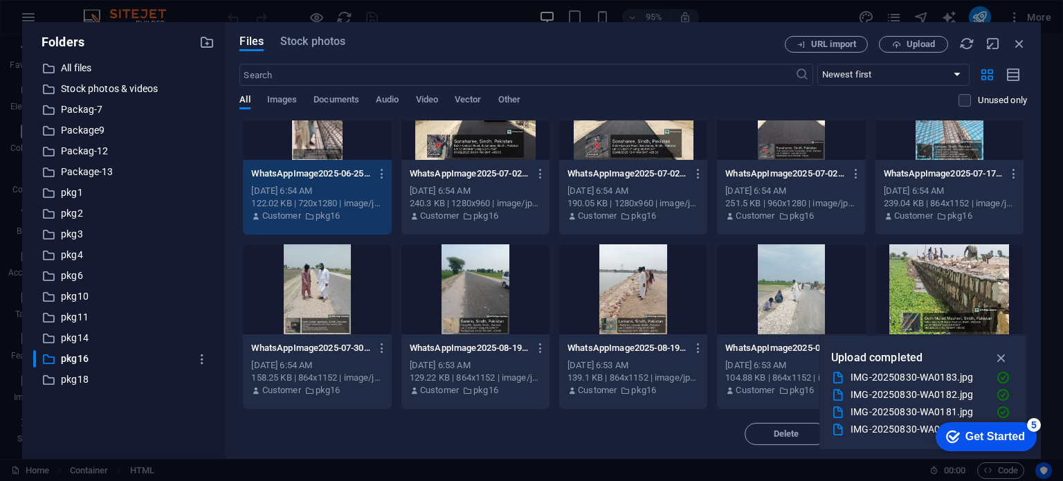
click at [978, 280] on div at bounding box center [950, 289] width 148 height 90
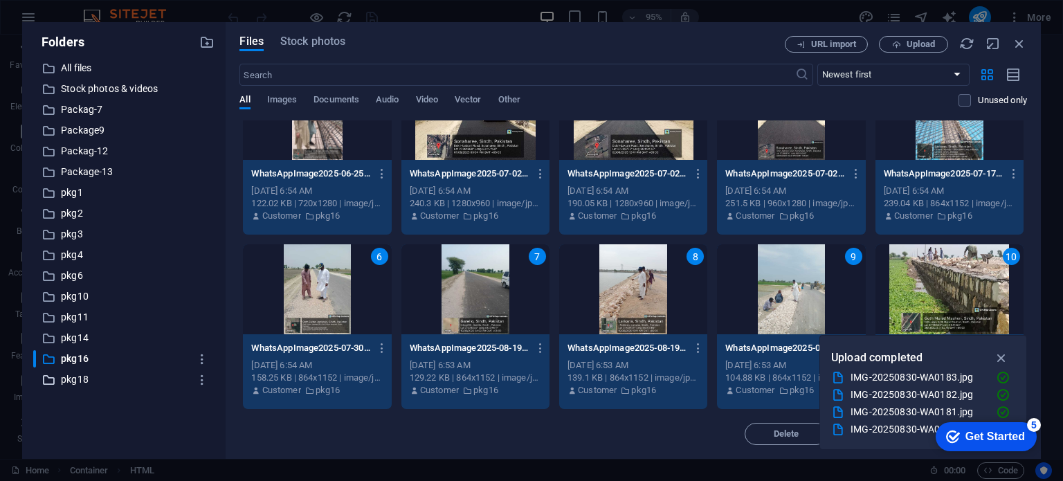
click at [99, 379] on p "pkg18" at bounding box center [125, 380] width 129 height 16
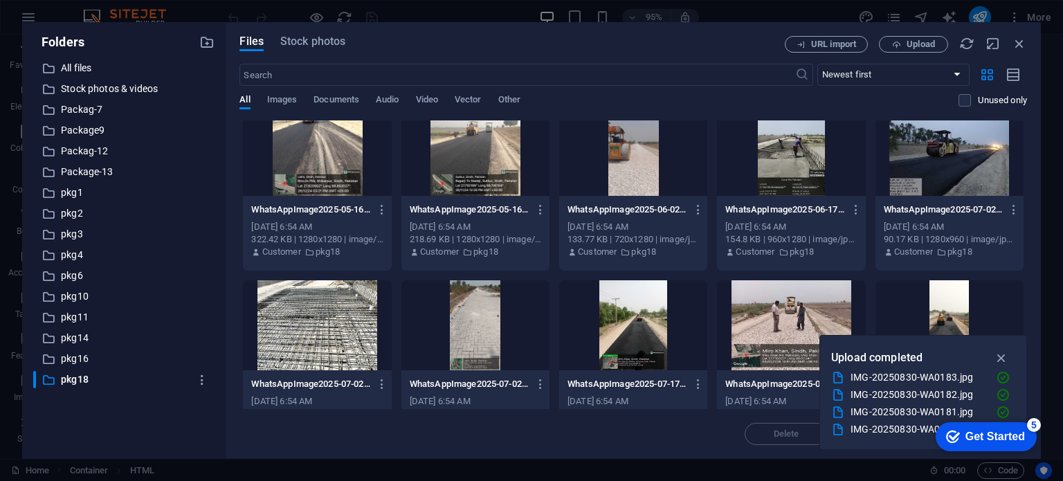
scroll to position [0, 0]
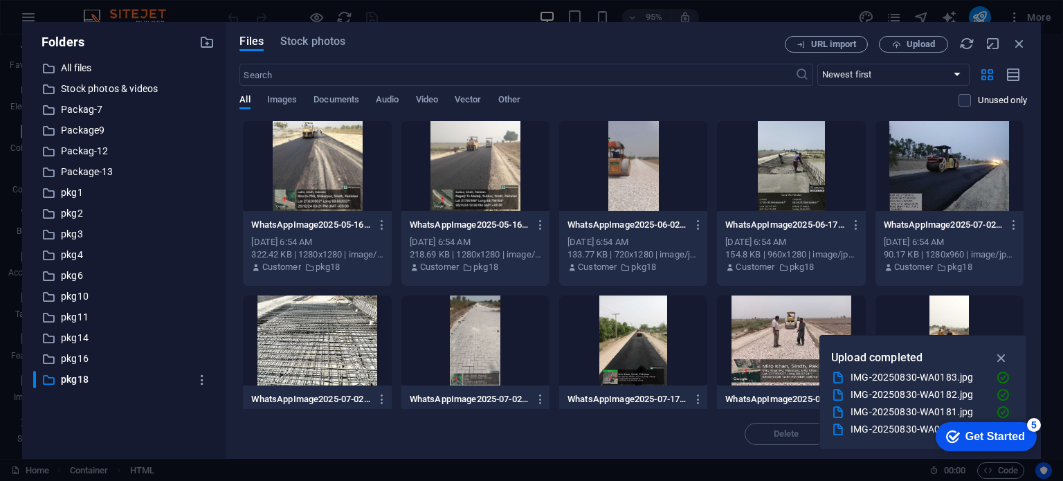
click at [325, 183] on div at bounding box center [317, 166] width 148 height 90
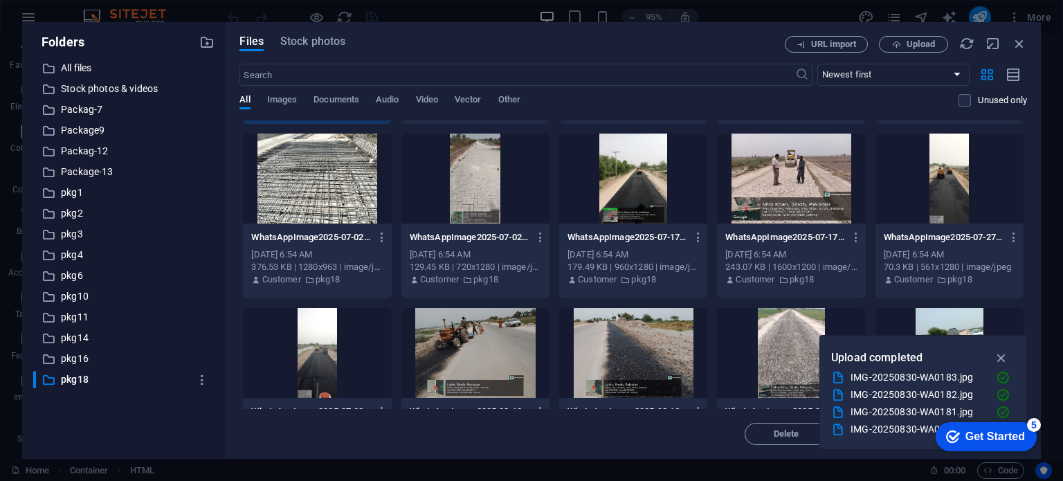
scroll to position [400, 0]
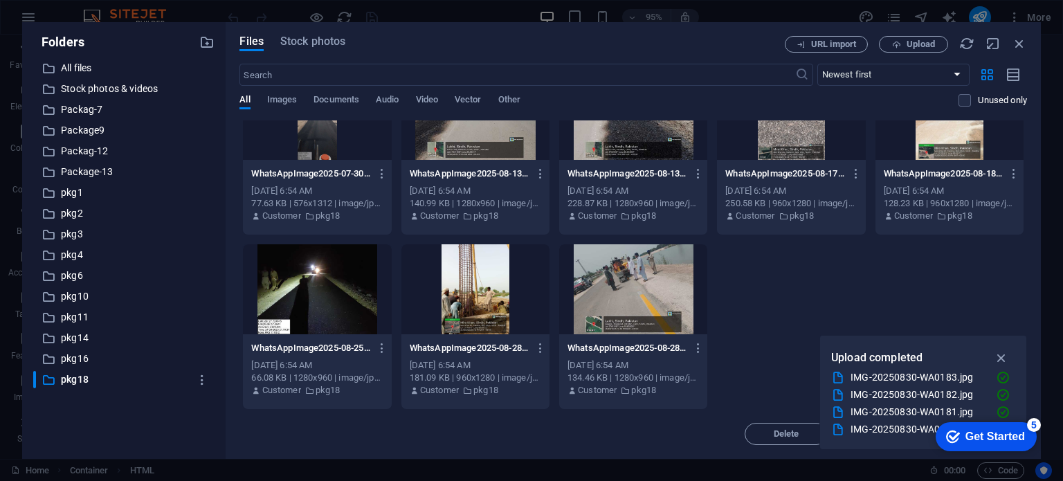
click at [641, 287] on div at bounding box center [633, 289] width 148 height 90
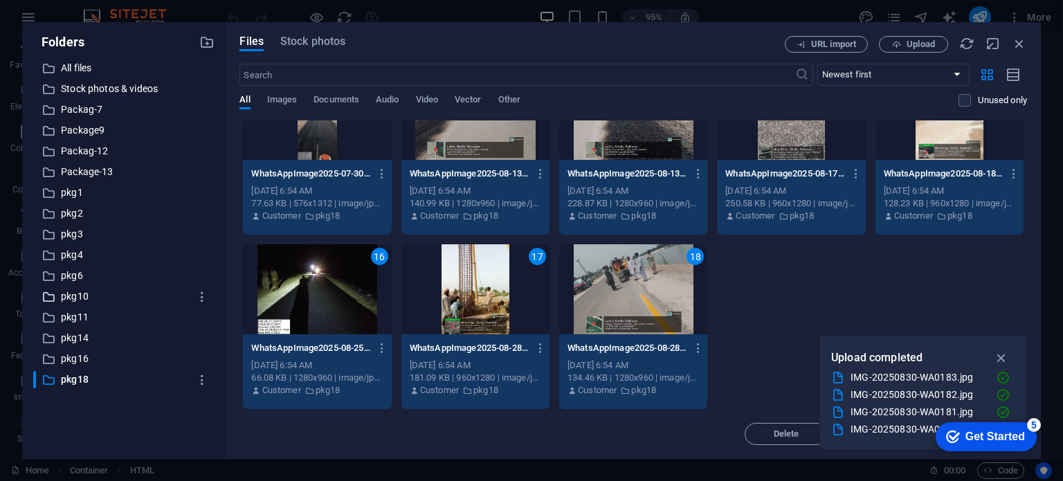
click at [89, 298] on p "pkg10" at bounding box center [125, 297] width 129 height 16
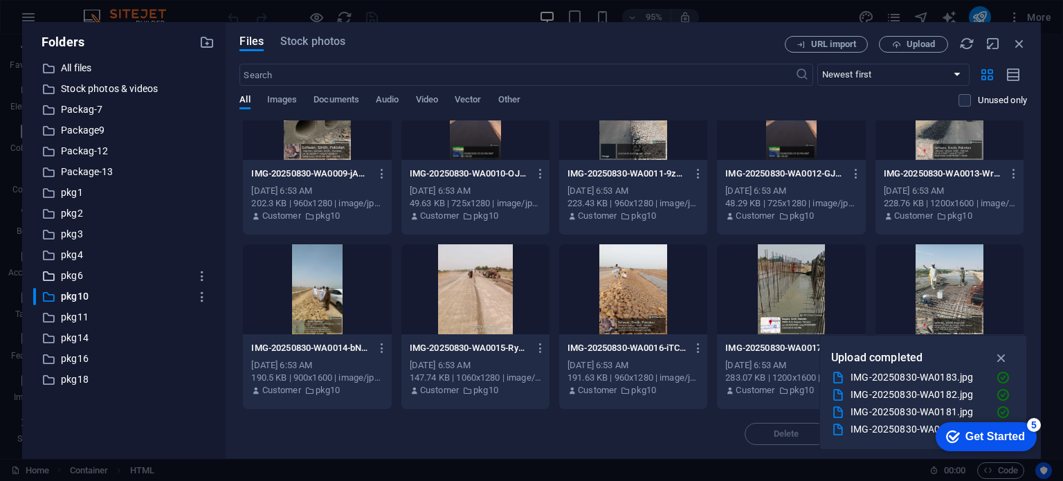
click at [79, 273] on p "pkg6" at bounding box center [125, 276] width 129 height 16
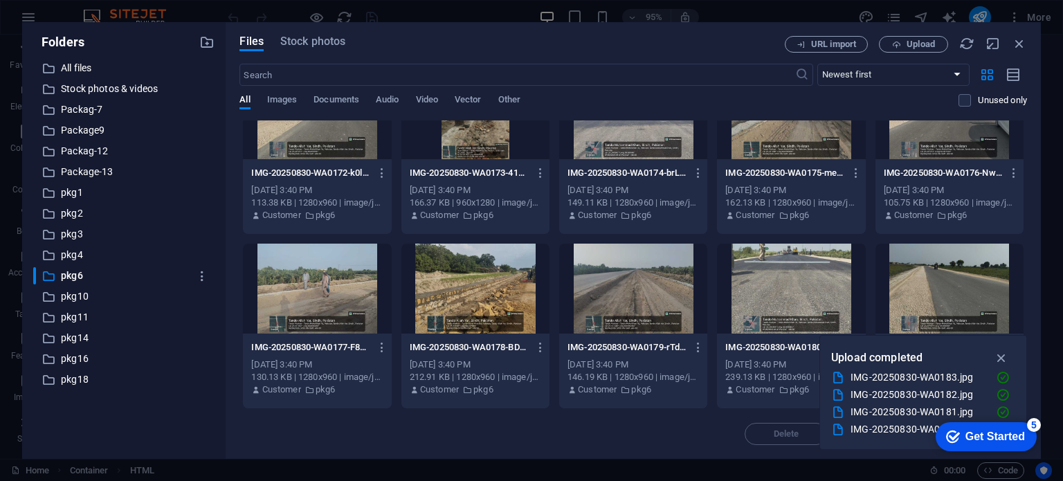
scroll to position [923, 0]
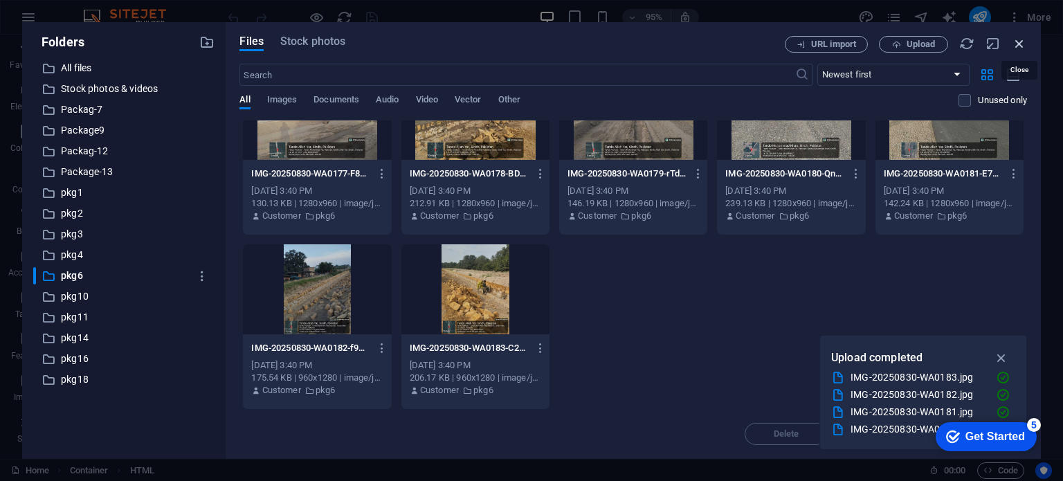
click at [1022, 42] on icon "button" at bounding box center [1019, 43] width 15 height 15
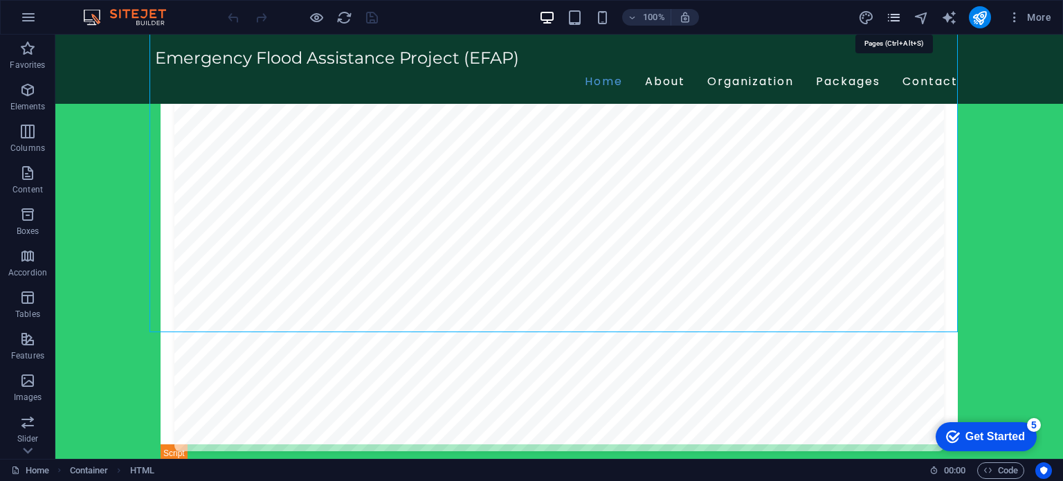
click at [892, 19] on icon "pages" at bounding box center [894, 18] width 16 height 16
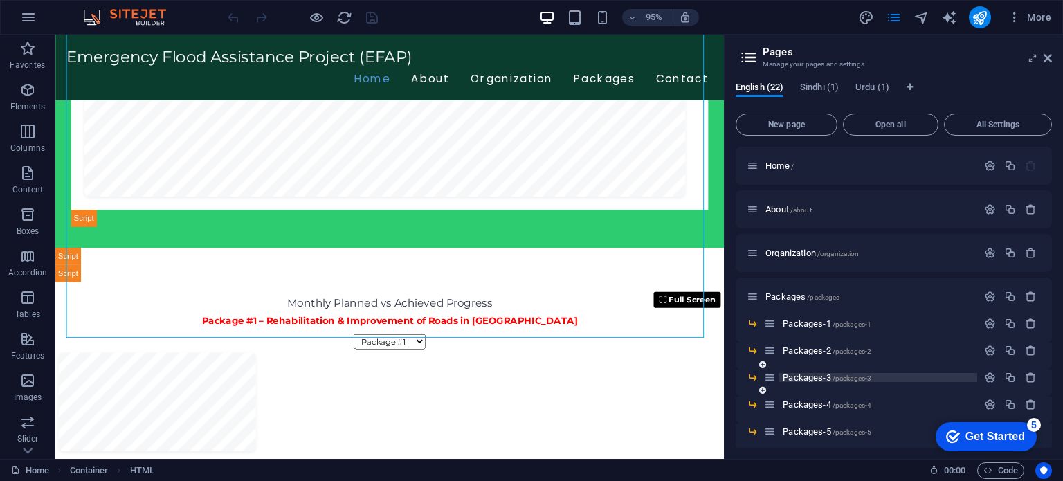
scroll to position [208, 0]
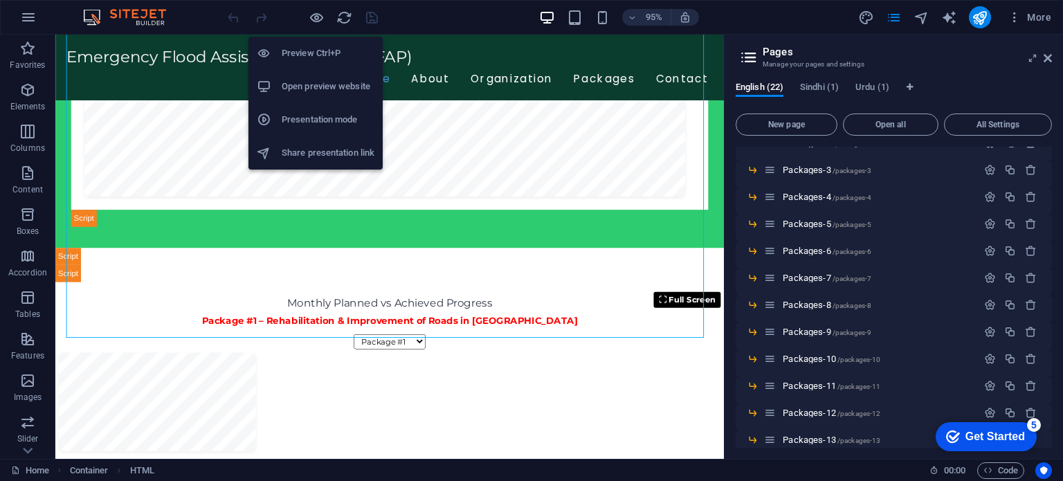
click at [316, 89] on h6 "Open preview website" at bounding box center [328, 86] width 93 height 17
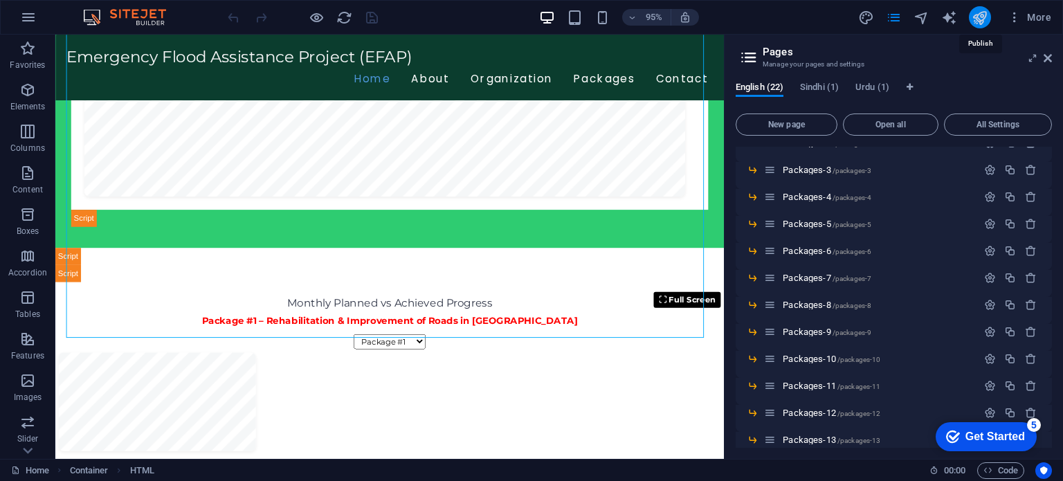
click at [988, 16] on icon "publish" at bounding box center [980, 18] width 16 height 16
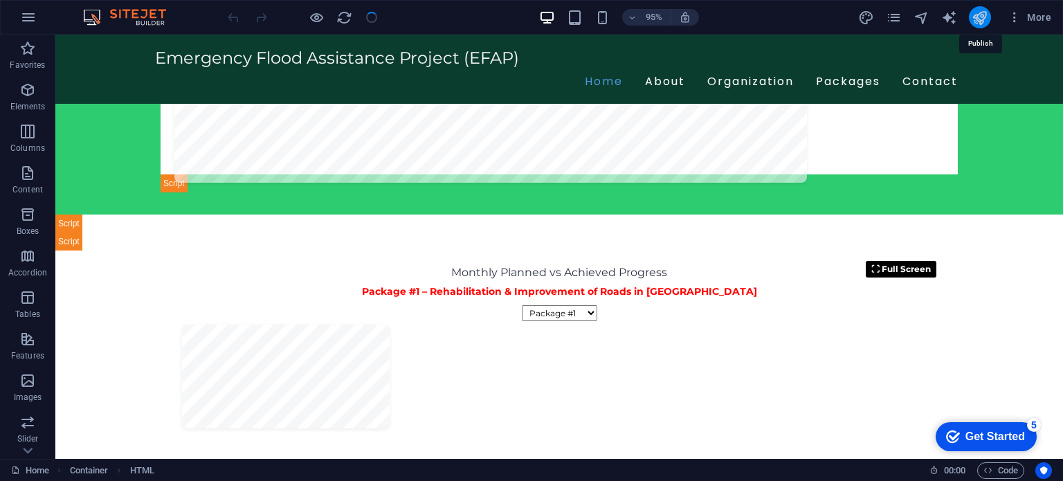
scroll to position [2036, 0]
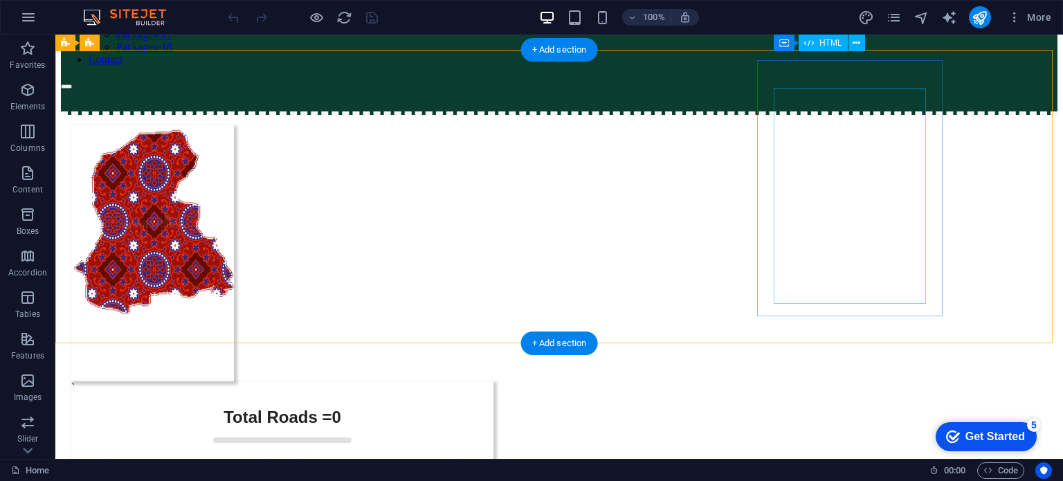
scroll to position [69, 0]
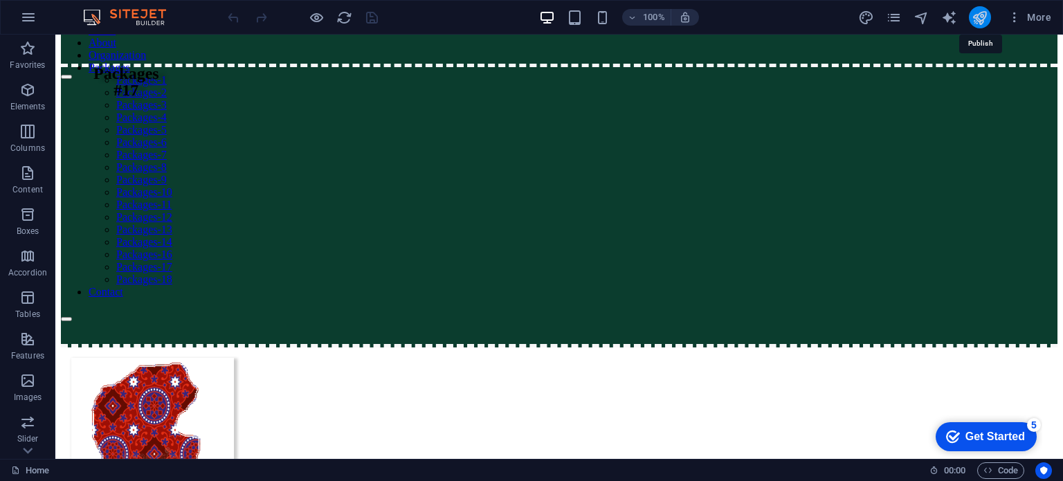
click at [980, 24] on icon "publish" at bounding box center [980, 18] width 16 height 16
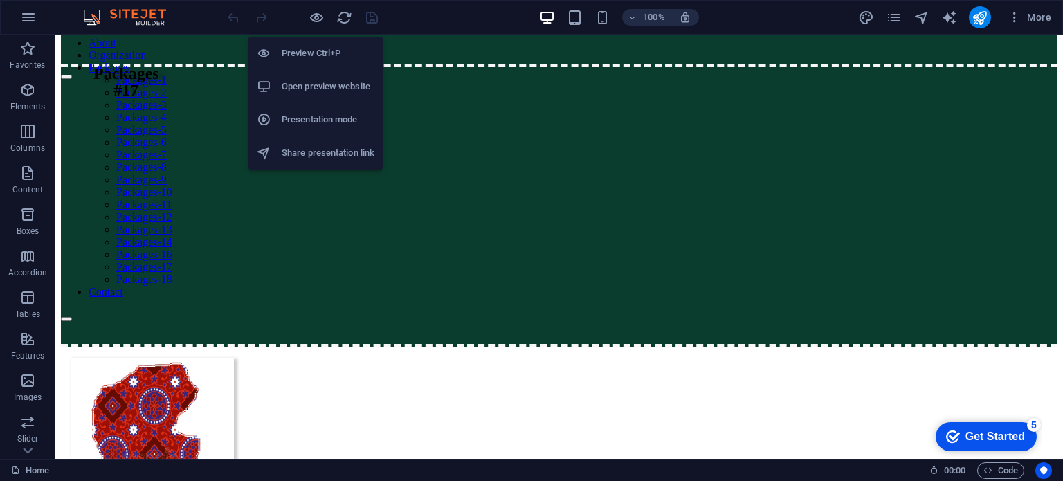
click at [318, 89] on h6 "Open preview website" at bounding box center [328, 86] width 93 height 17
